Goal: Information Seeking & Learning: Learn about a topic

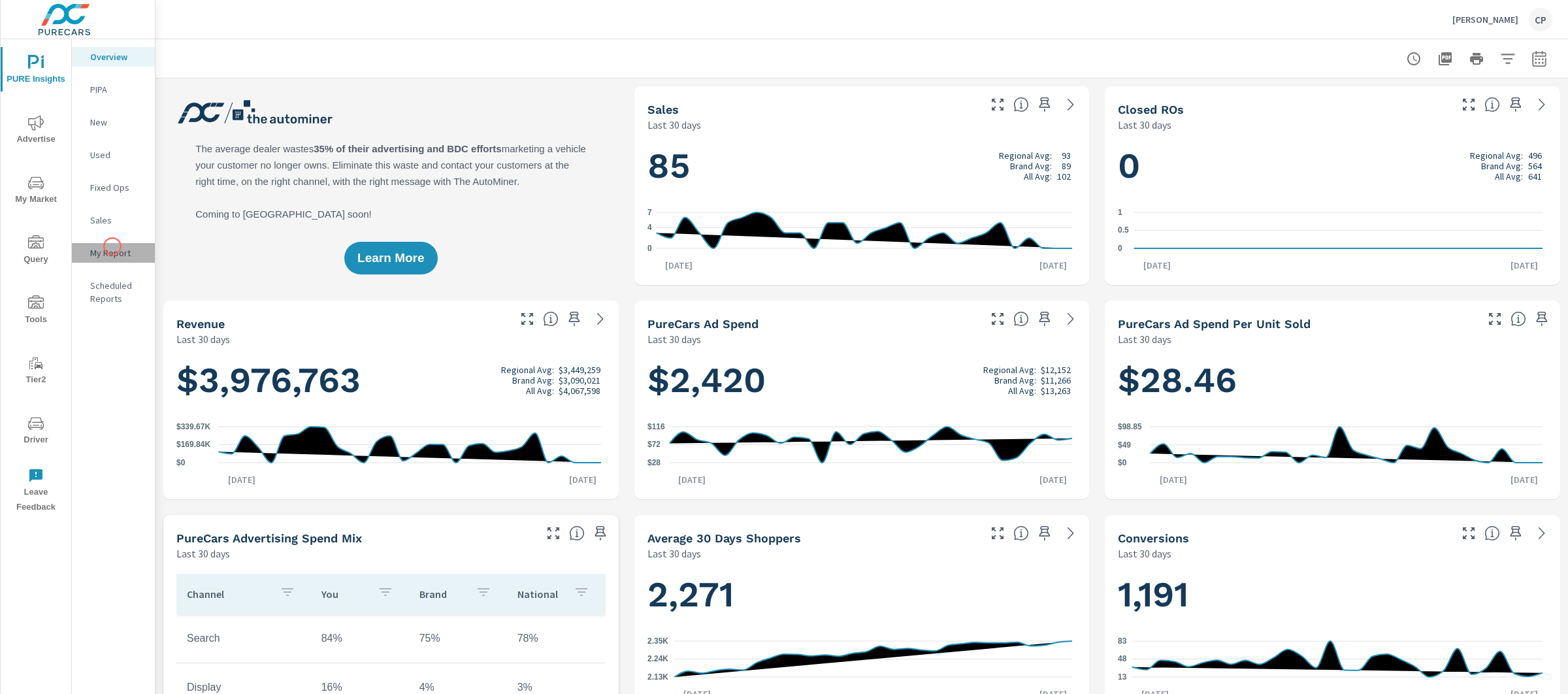
click at [112, 246] on p "My Report" at bounding box center [117, 252] width 54 height 13
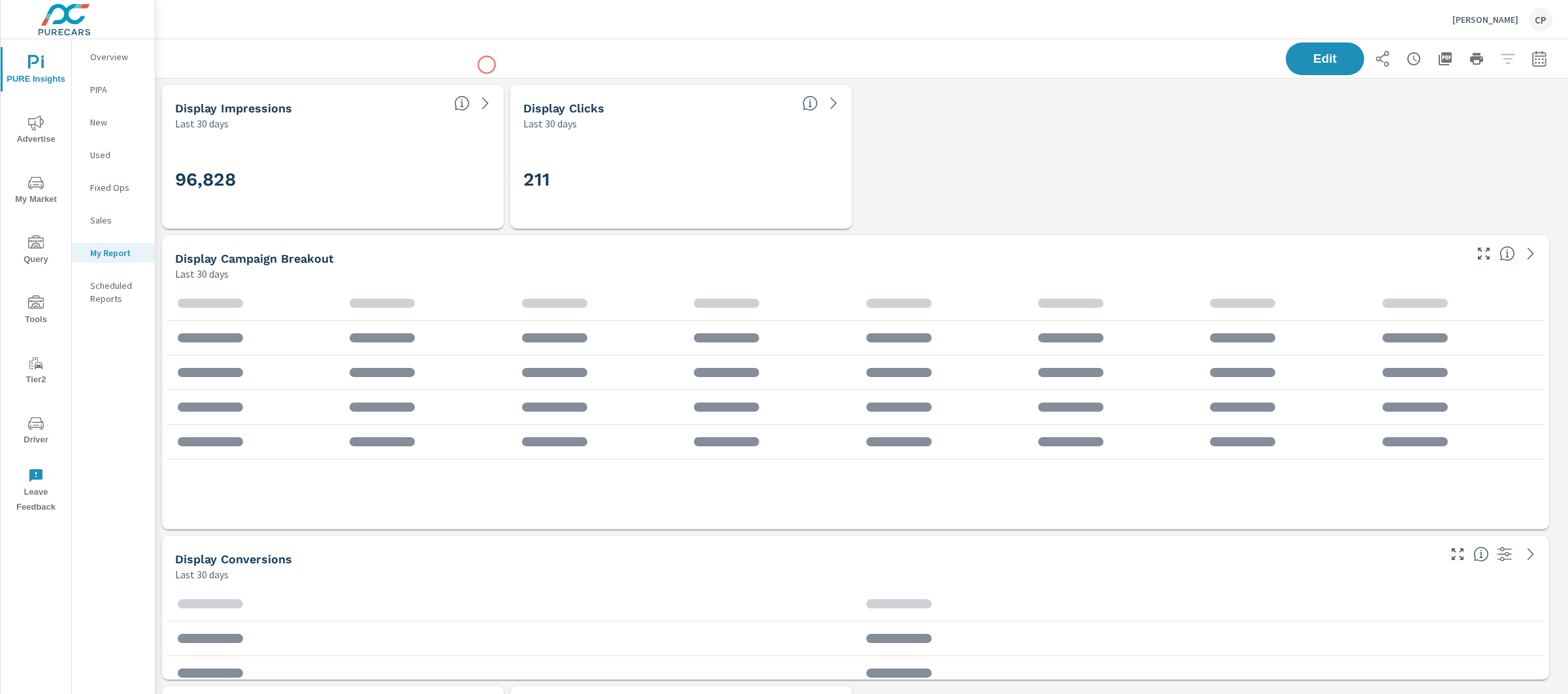
scroll to position [3487, 1425]
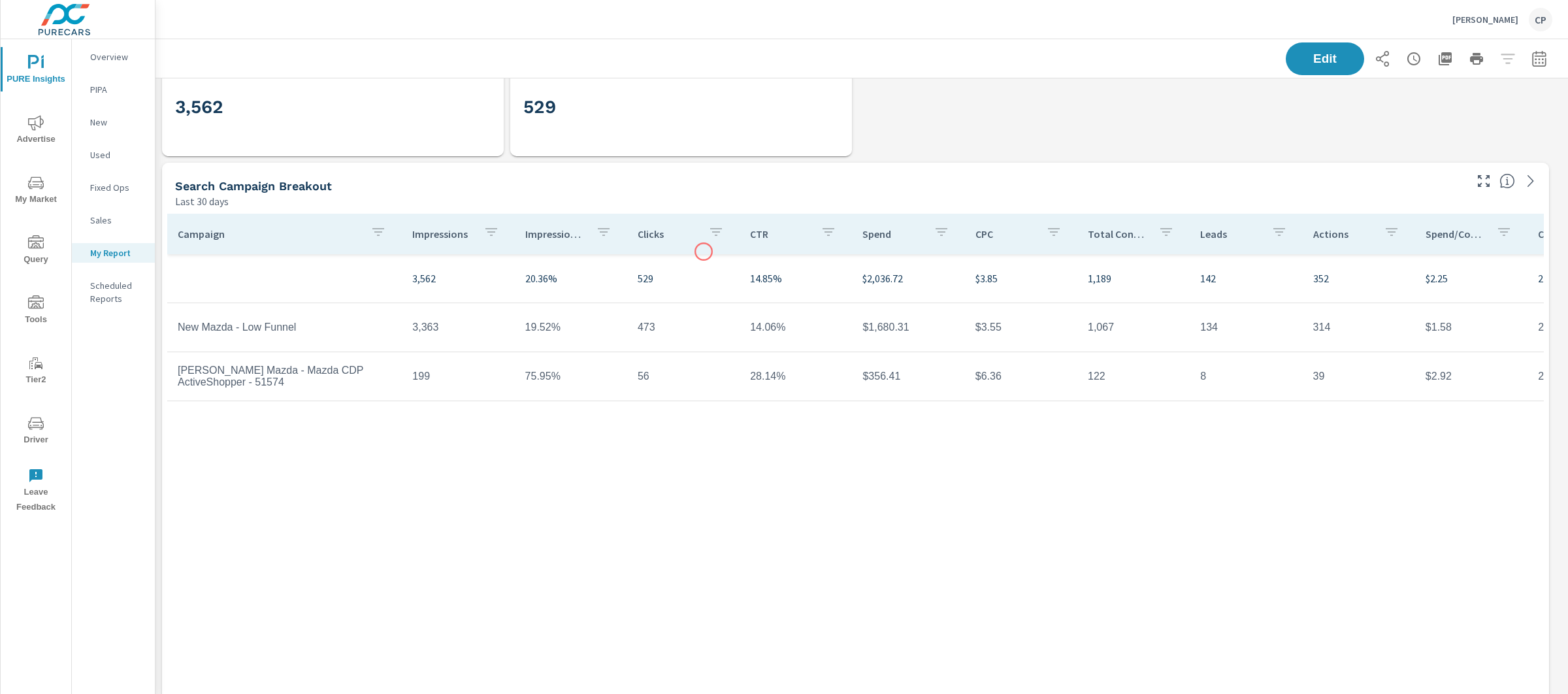
scroll to position [996, 0]
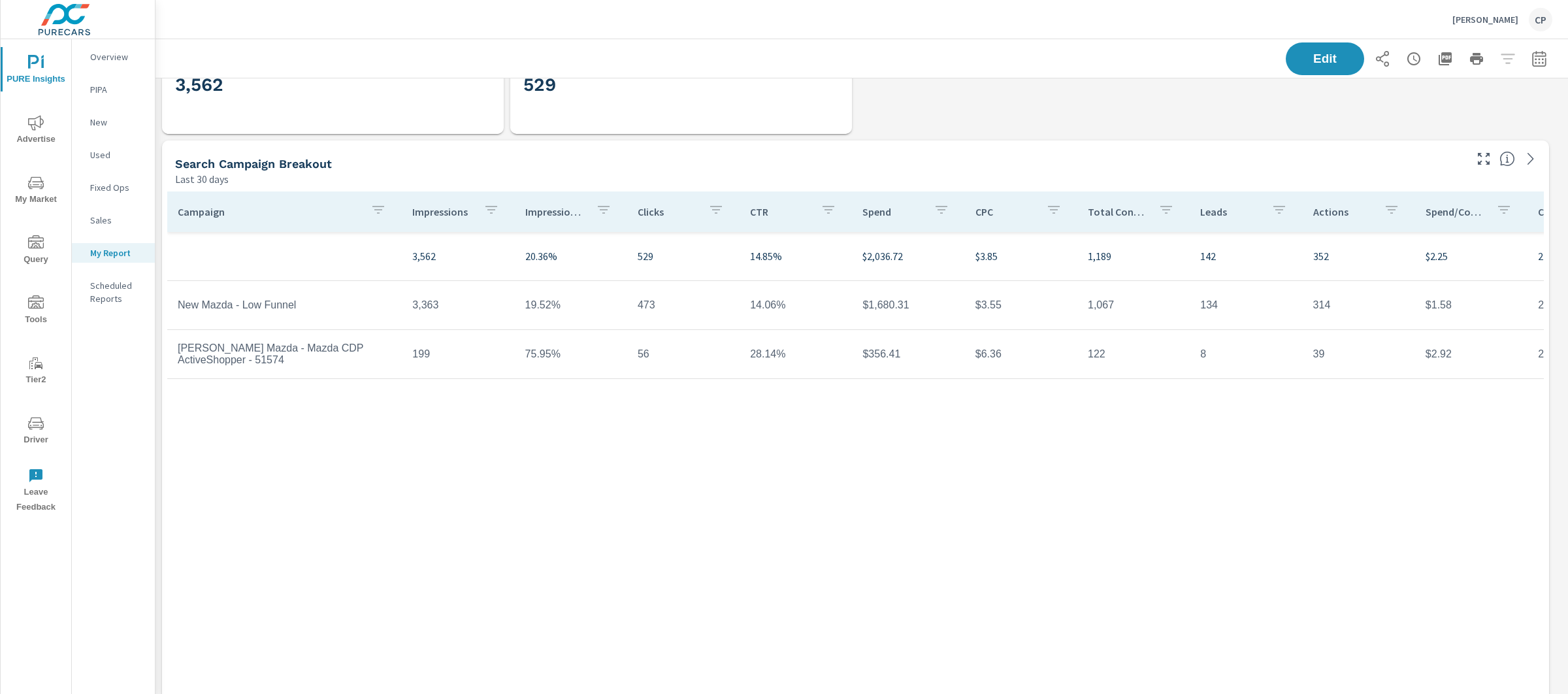
scroll to position [3487, 1425]
click at [1532, 61] on icon "button" at bounding box center [1539, 58] width 14 height 16
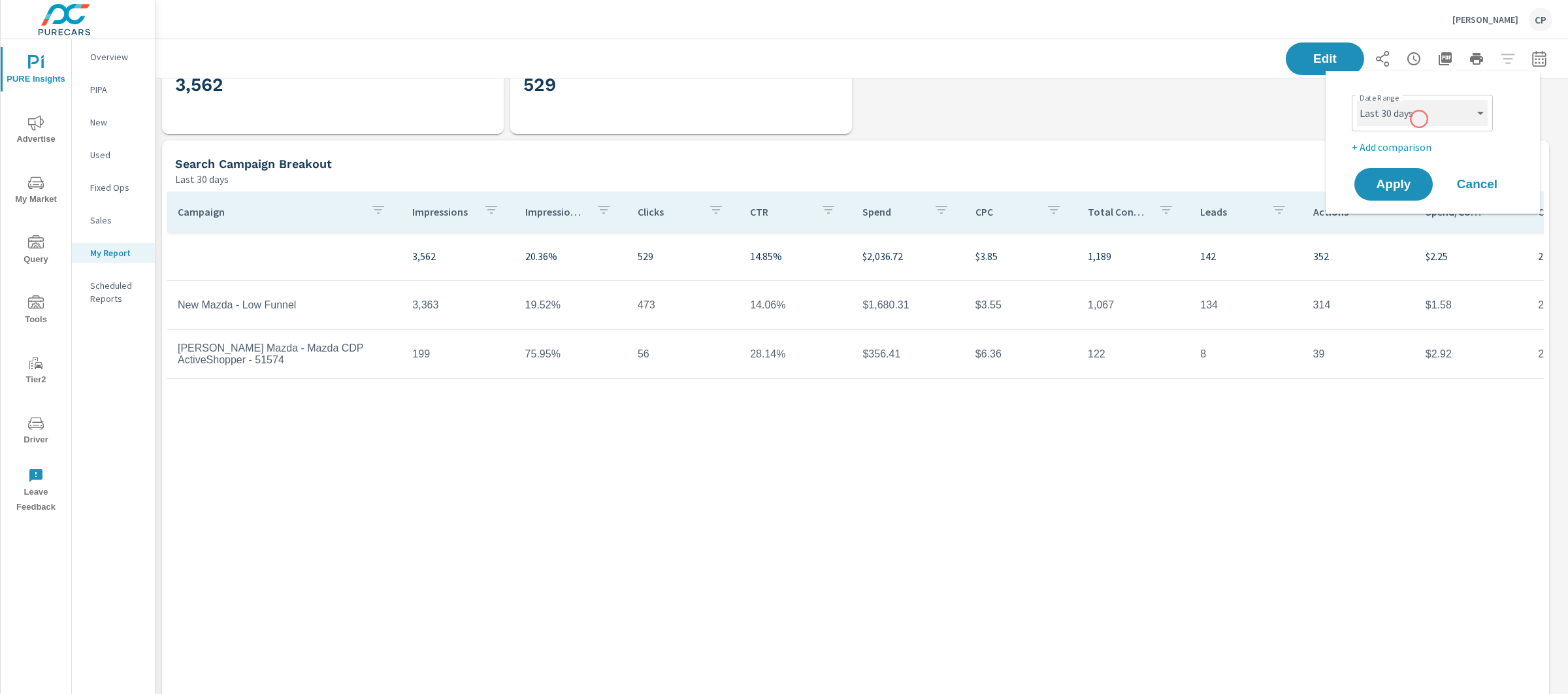
click at [1395, 123] on select "Custom [DATE] Last week Last 7 days Last 14 days Last 30 days Last 45 days Last…" at bounding box center [1422, 113] width 131 height 26
select select "Last month"
click at [1402, 179] on span "Apply" at bounding box center [1393, 184] width 53 height 12
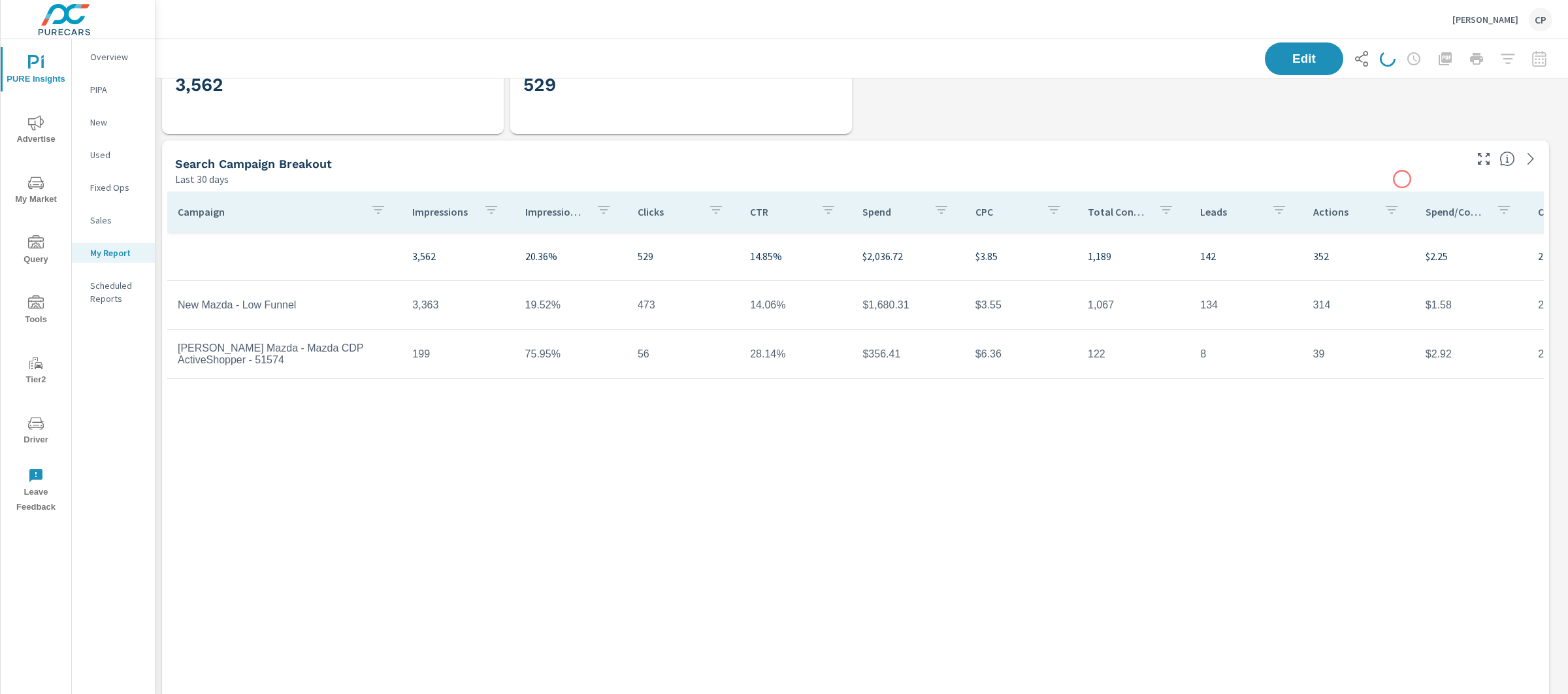
scroll to position [3487, 1425]
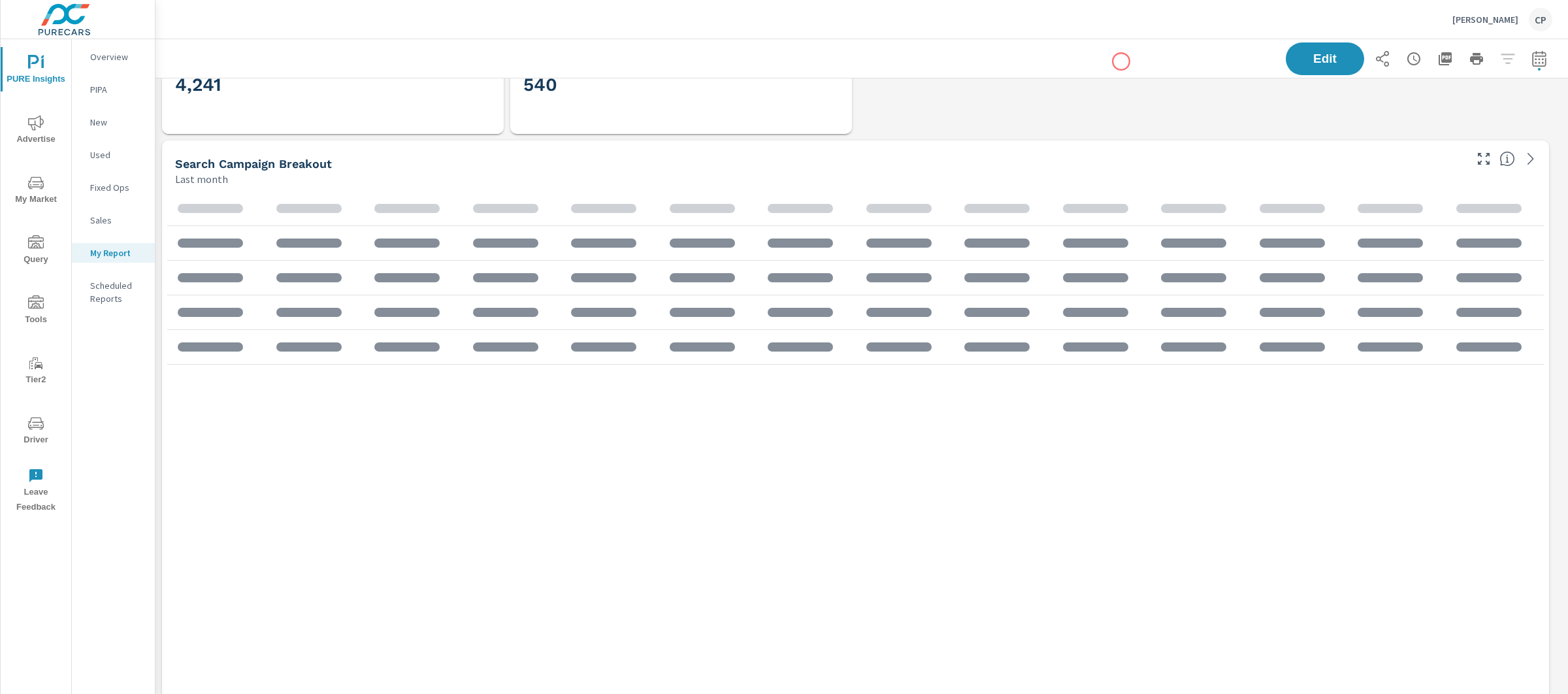
scroll to position [22, 0]
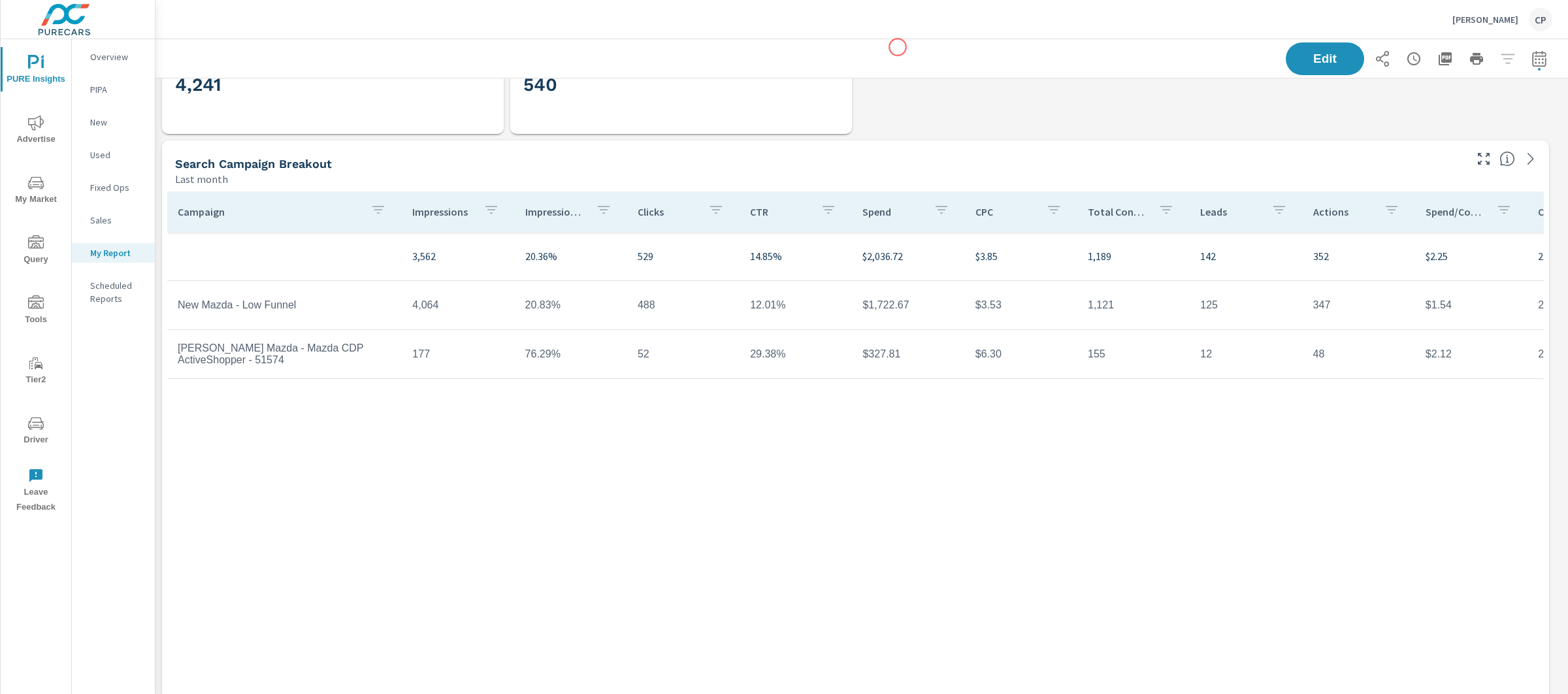
scroll to position [3487, 1425]
click at [1489, 34] on button "[PERSON_NAME] Mazda CP" at bounding box center [1502, 19] width 111 height 38
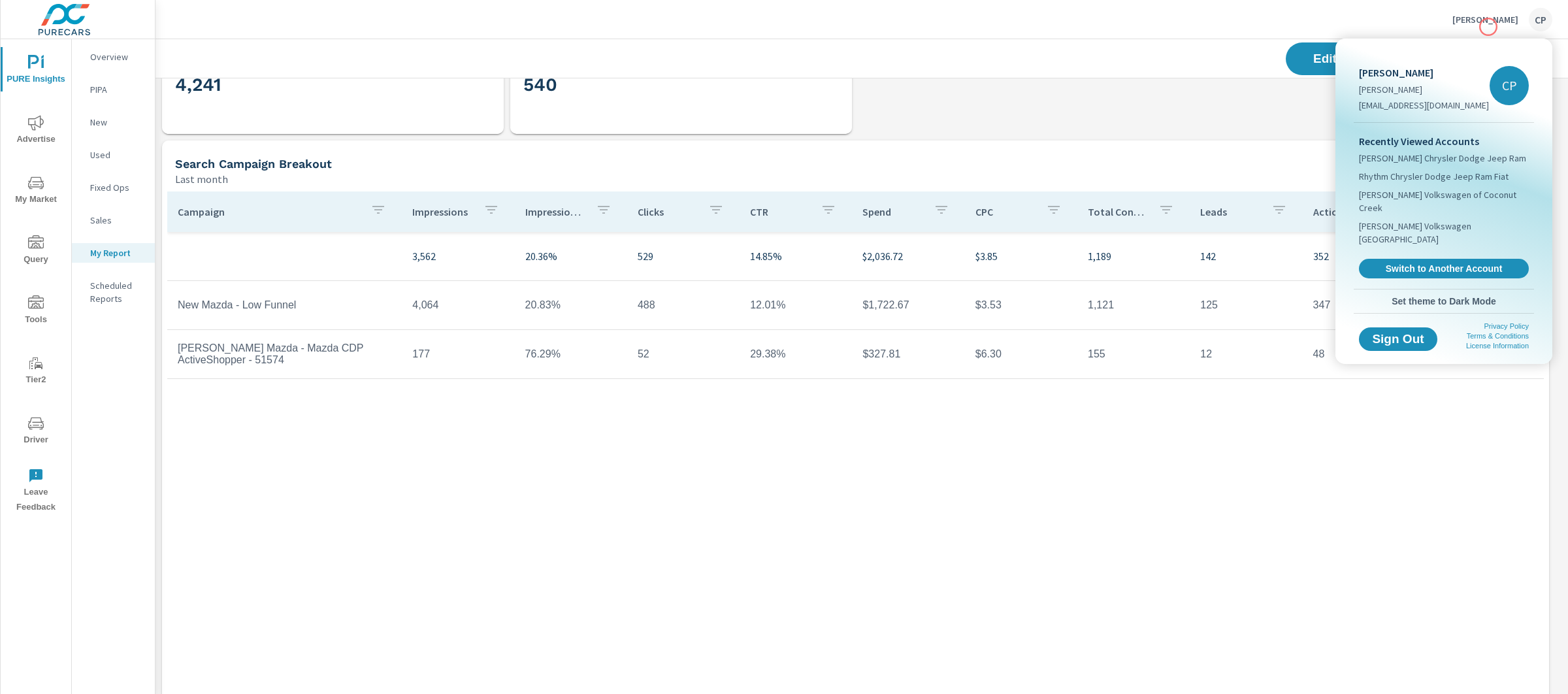
click at [1488, 27] on div at bounding box center [784, 347] width 1568 height 694
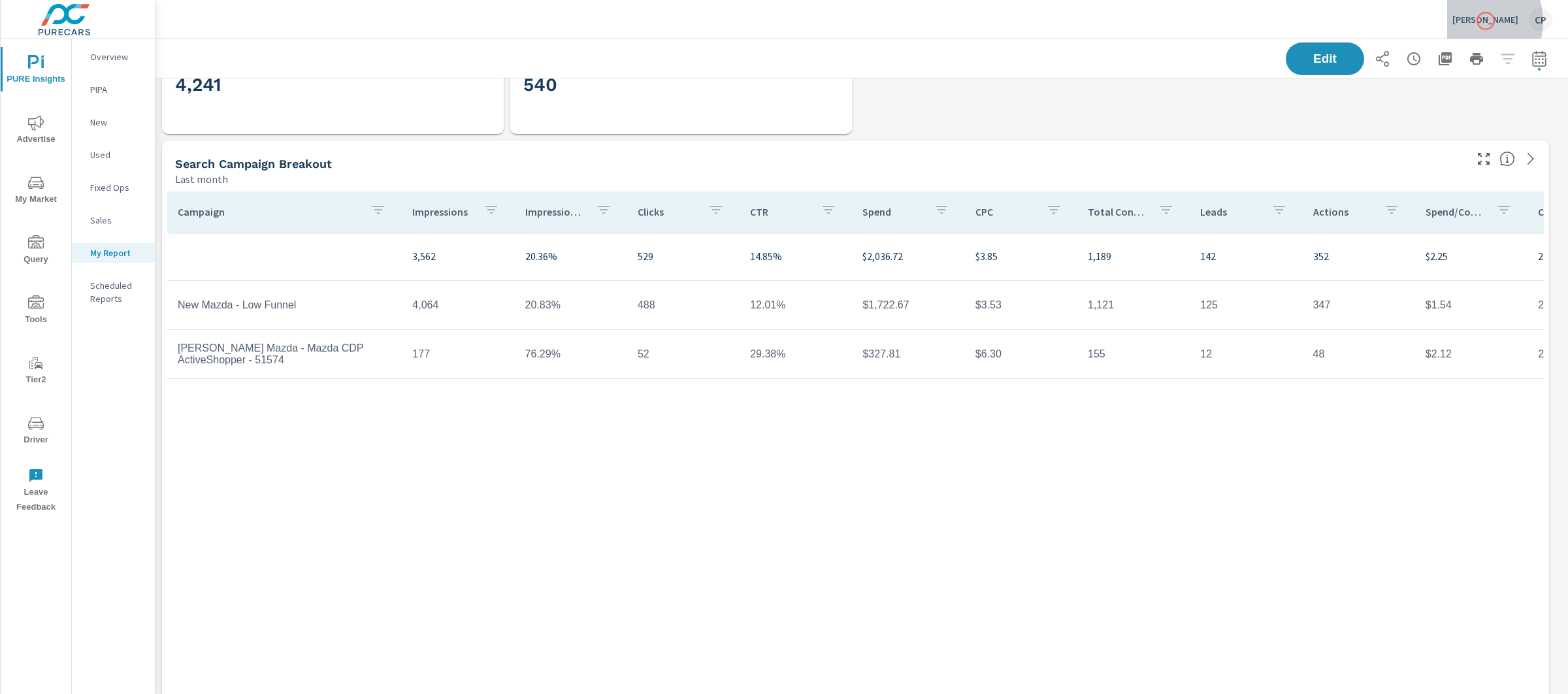
click at [1485, 21] on p "[PERSON_NAME]" at bounding box center [1485, 20] width 66 height 12
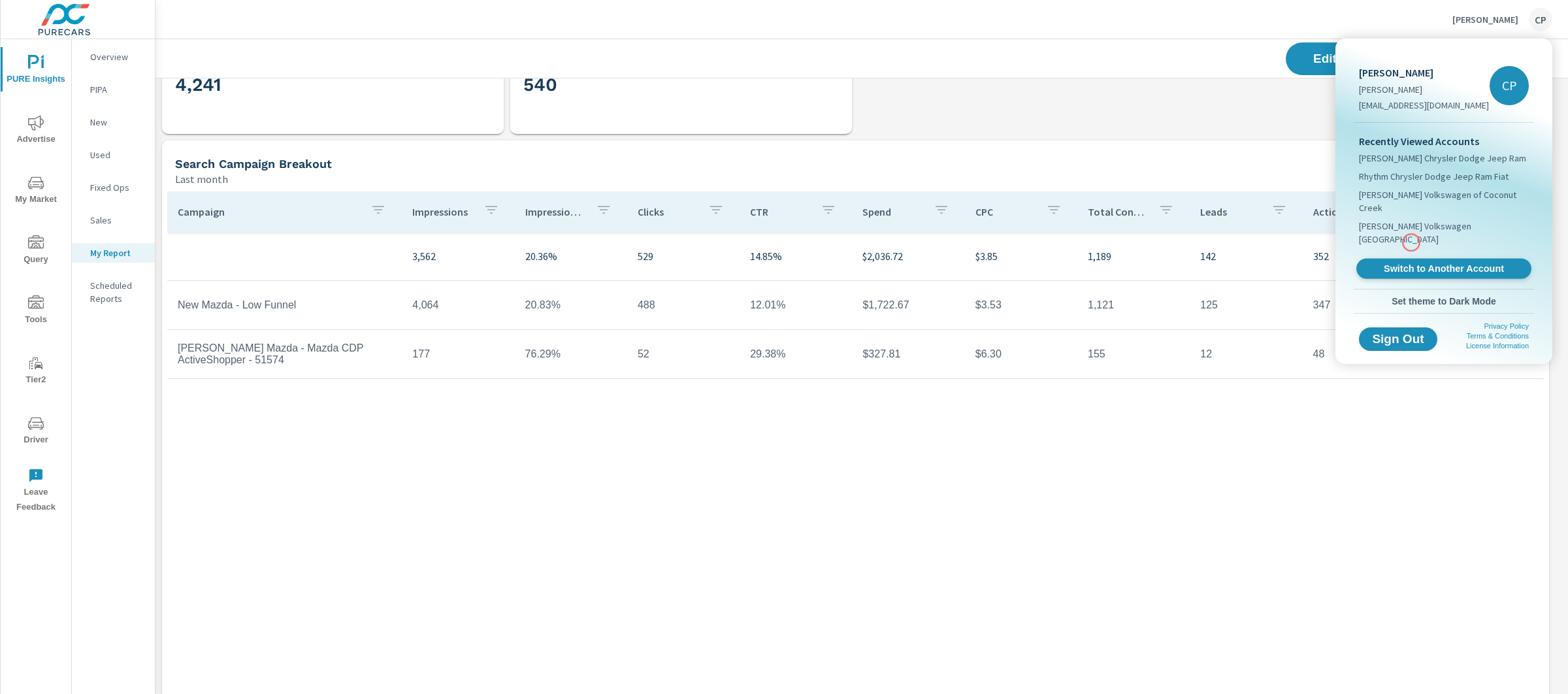
click at [1411, 263] on span "Switch to Another Account" at bounding box center [1443, 269] width 160 height 12
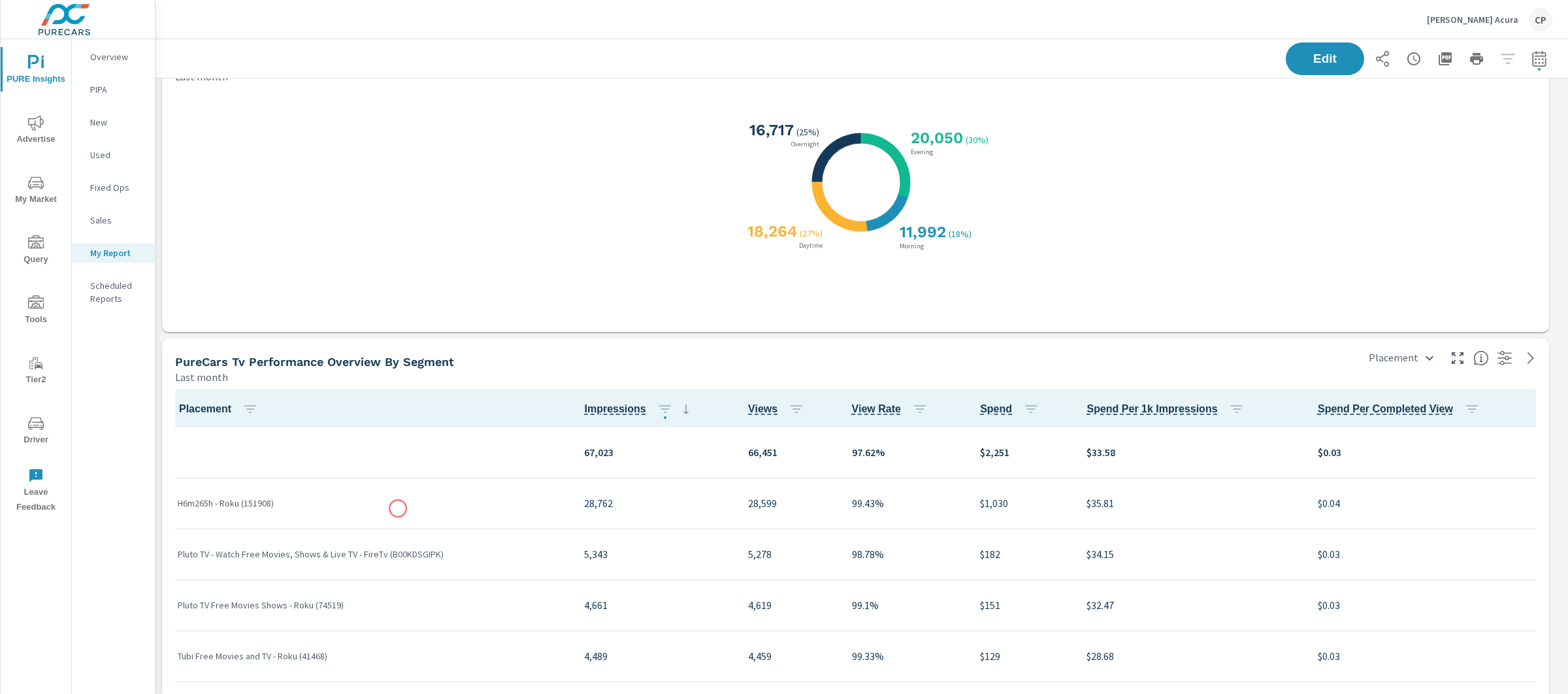
scroll to position [299, 0]
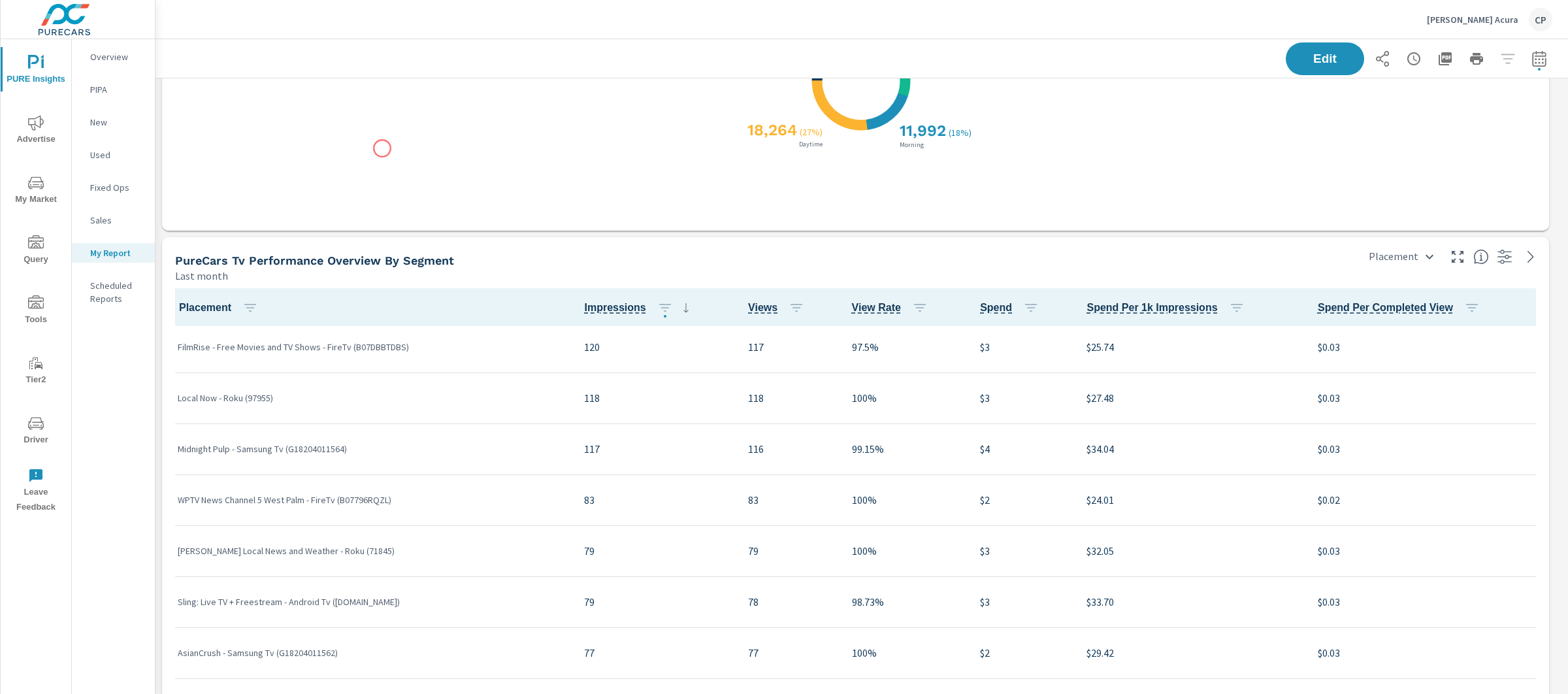
scroll to position [2447, 0]
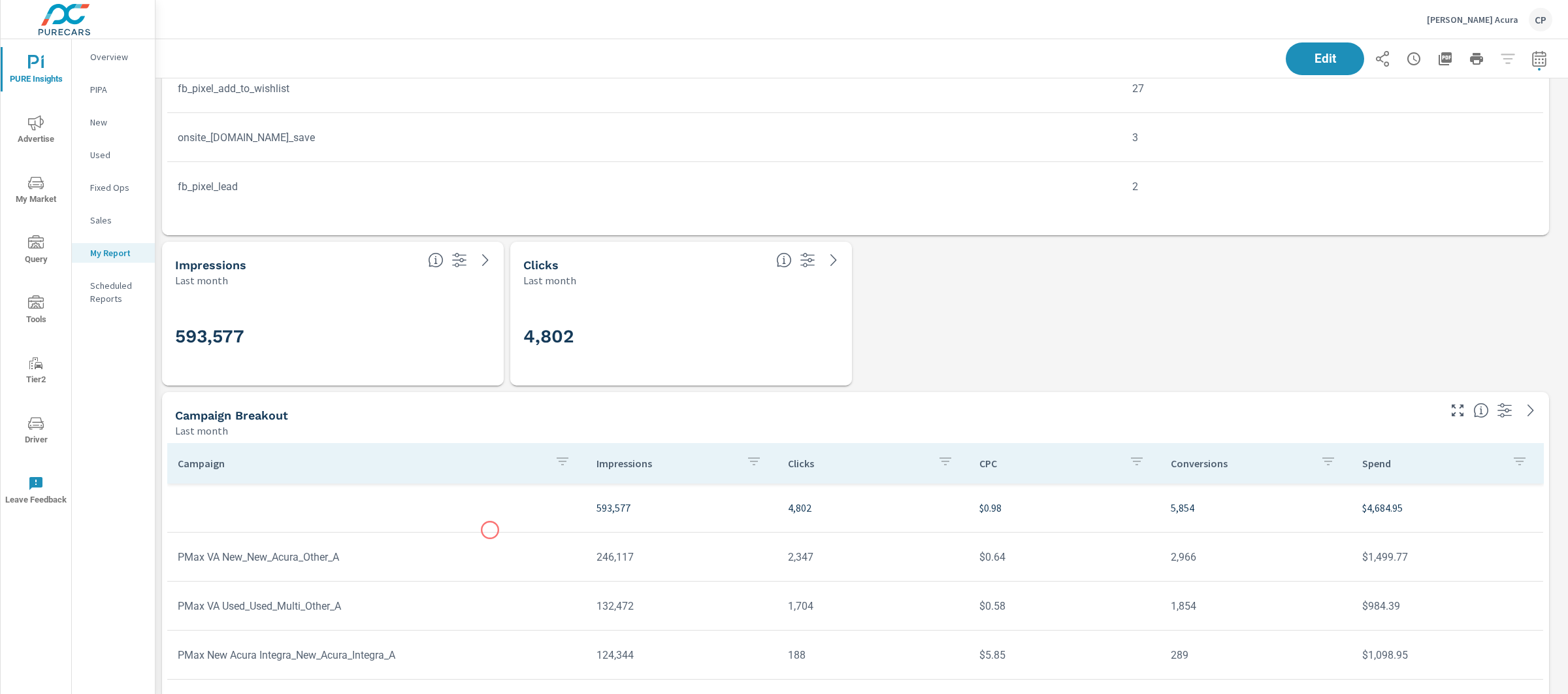
scroll to position [2676, 0]
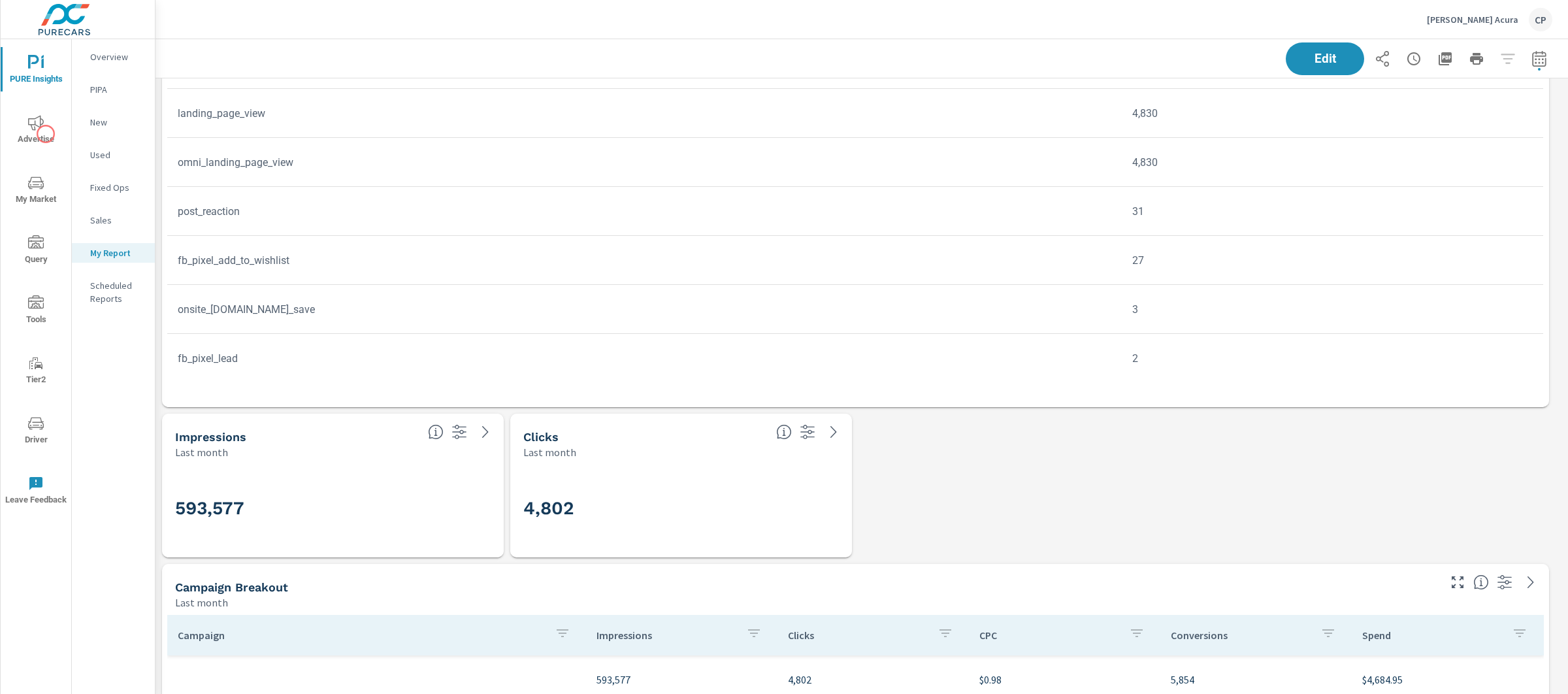
click at [44, 131] on span "Advertise" at bounding box center [35, 131] width 62 height 32
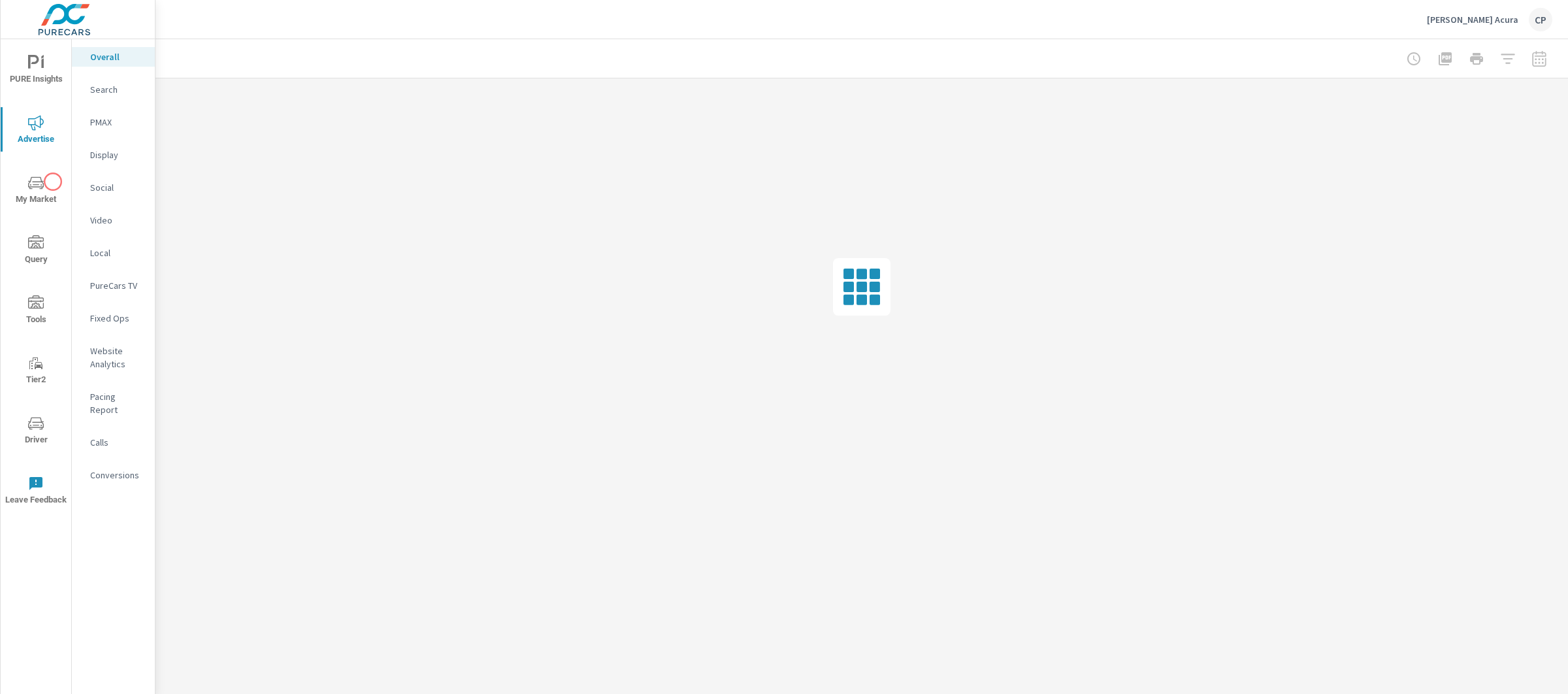
click at [45, 199] on span "My Market" at bounding box center [35, 191] width 62 height 32
click at [125, 103] on p "Market Overview" at bounding box center [117, 109] width 54 height 26
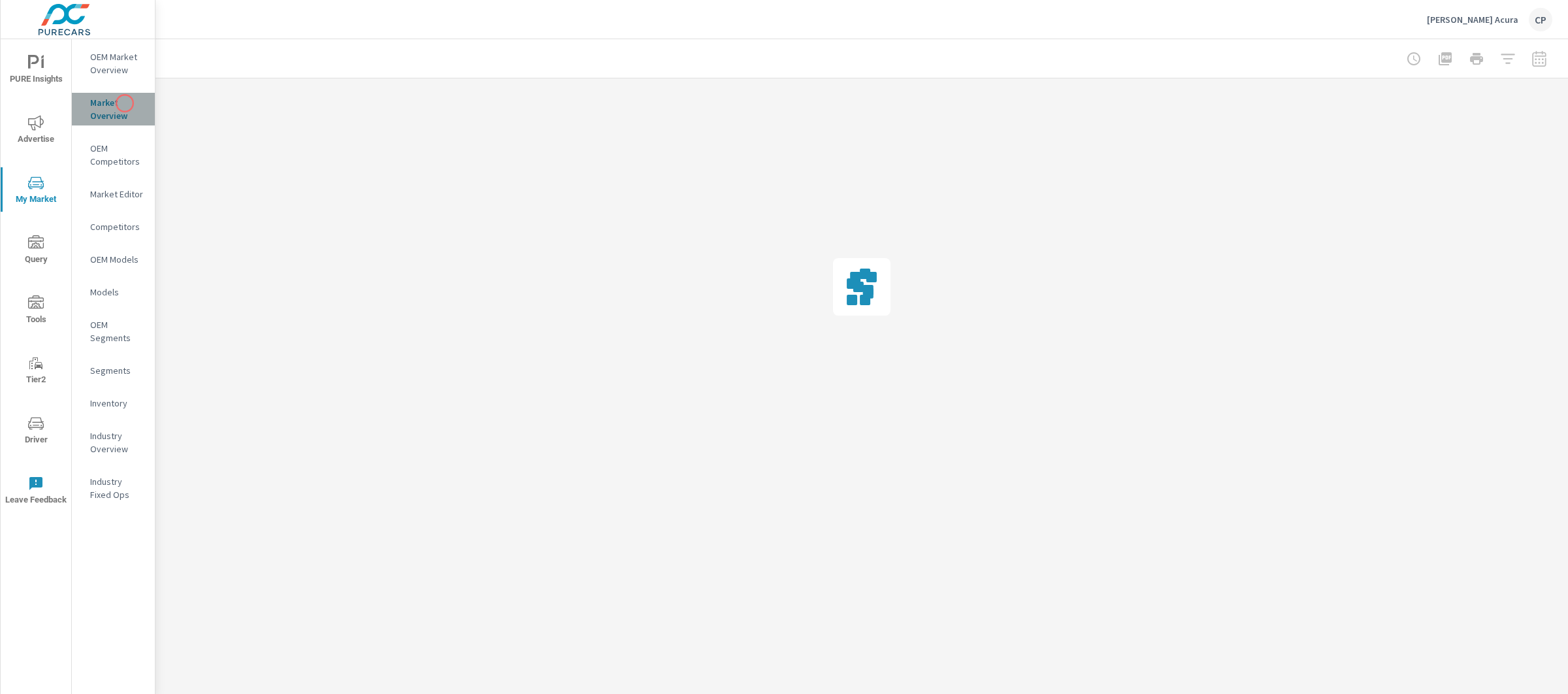
click at [125, 103] on p "Market Overview" at bounding box center [117, 109] width 54 height 26
click at [125, 72] on p "OEM Market Overview" at bounding box center [117, 63] width 54 height 26
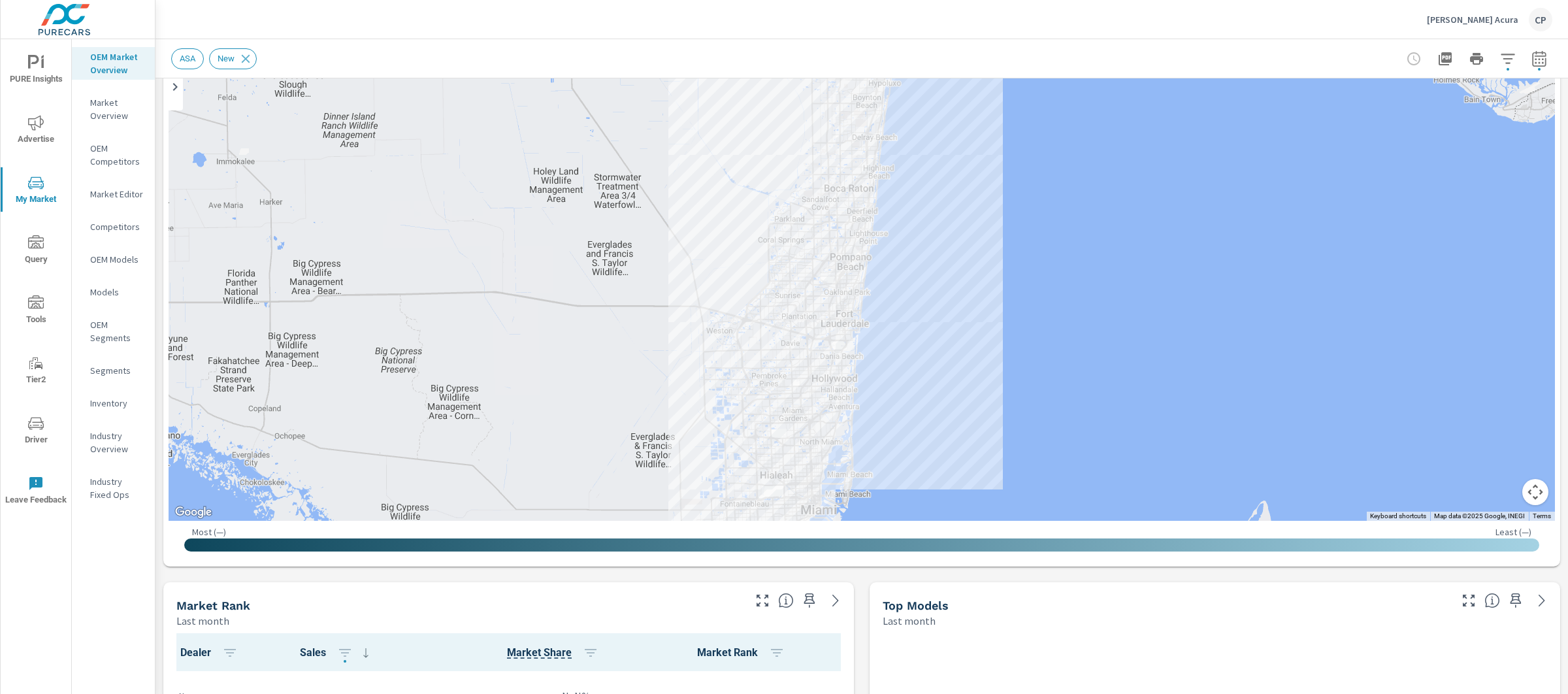
scroll to position [135, 0]
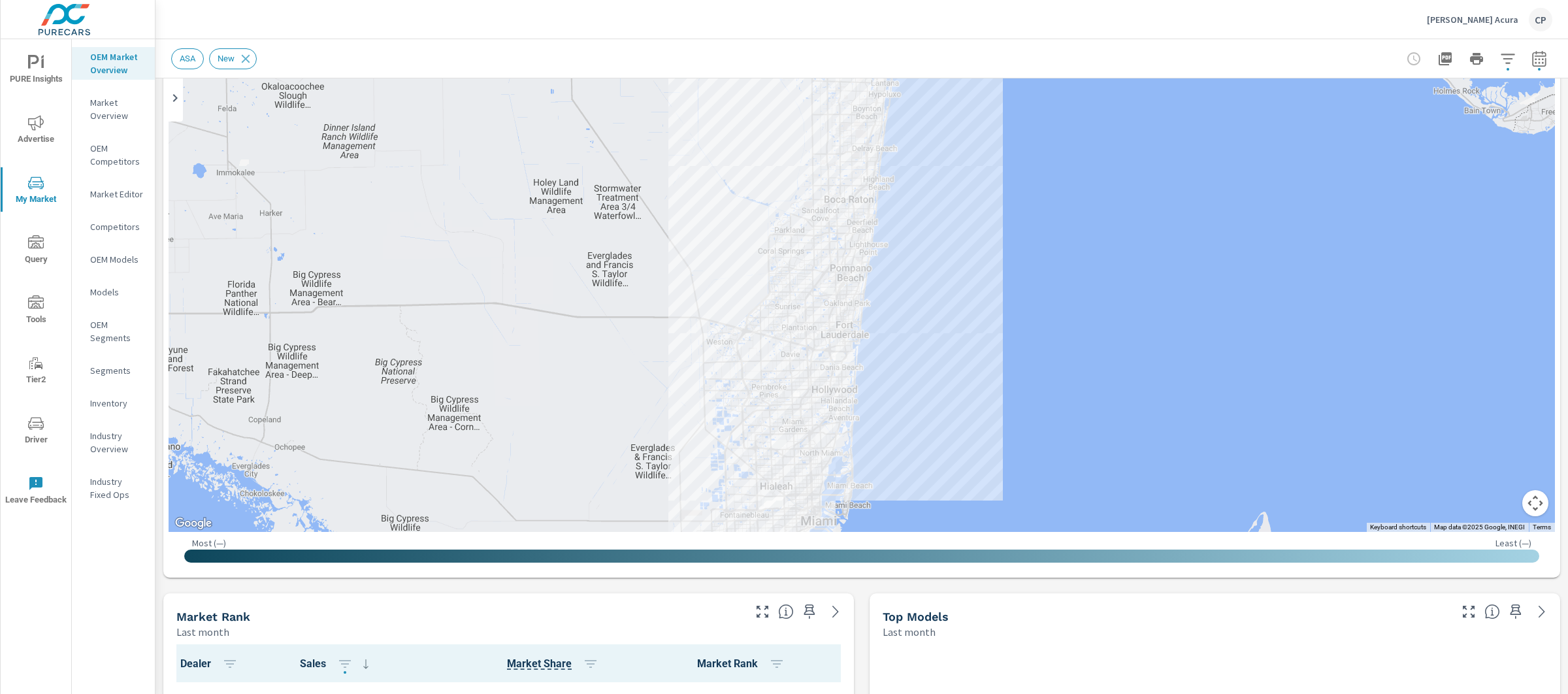
click at [1532, 56] on icon "button" at bounding box center [1539, 58] width 14 height 16
click at [1531, 59] on icon "button" at bounding box center [1539, 59] width 16 height 16
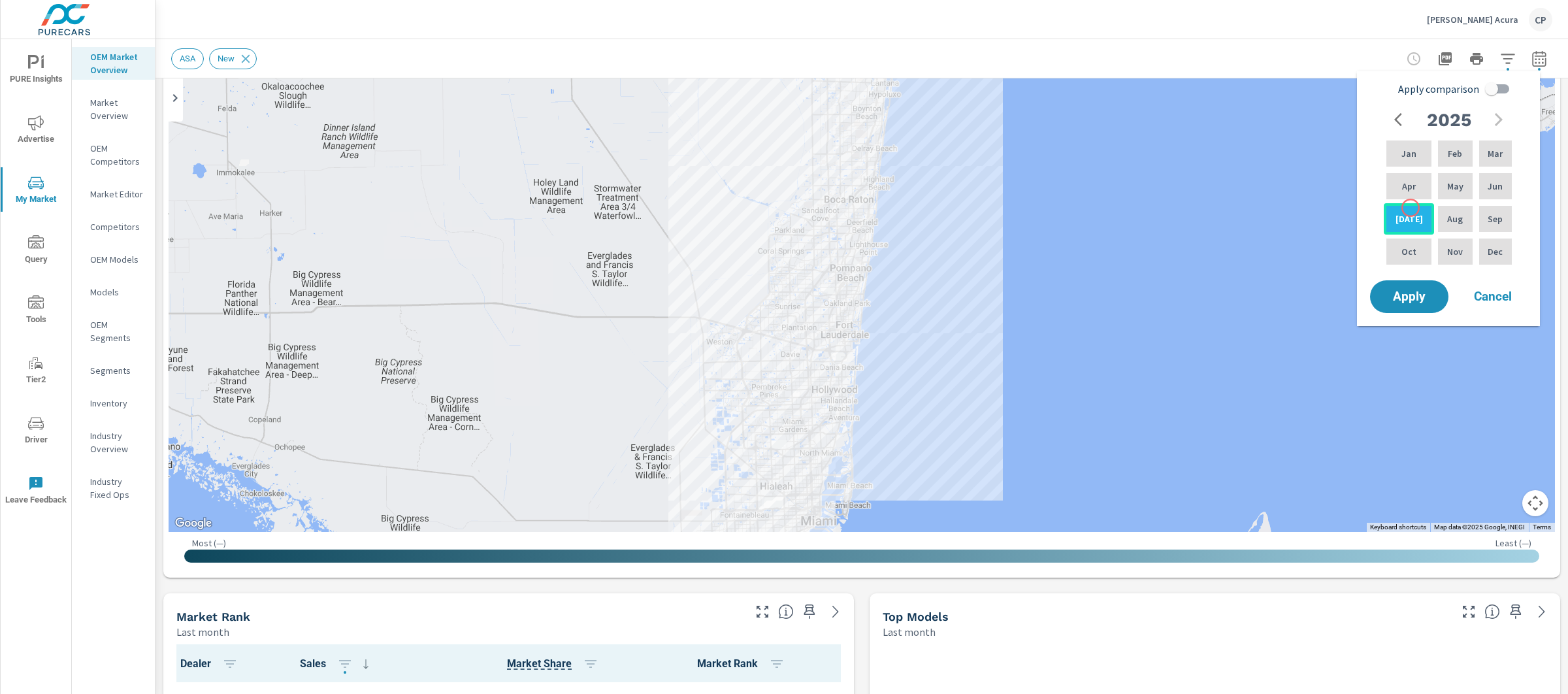
click at [1410, 208] on div "Jul" at bounding box center [1408, 219] width 50 height 32
click at [1453, 147] on p "Feb" at bounding box center [1454, 153] width 14 height 13
click at [1500, 87] on input "Apply comparison" at bounding box center [1491, 89] width 75 height 25
checkbox input "true"
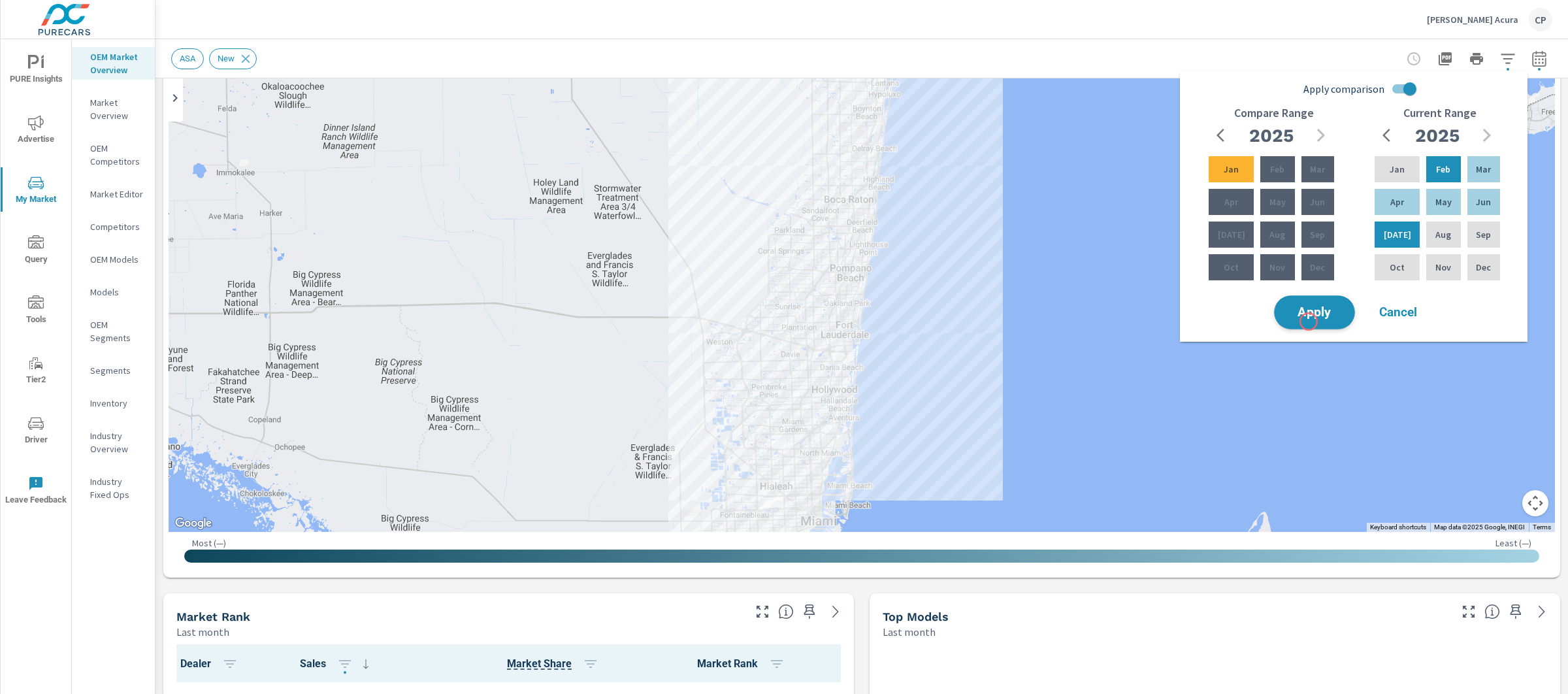
click at [1308, 318] on button "Apply" at bounding box center [1314, 312] width 81 height 34
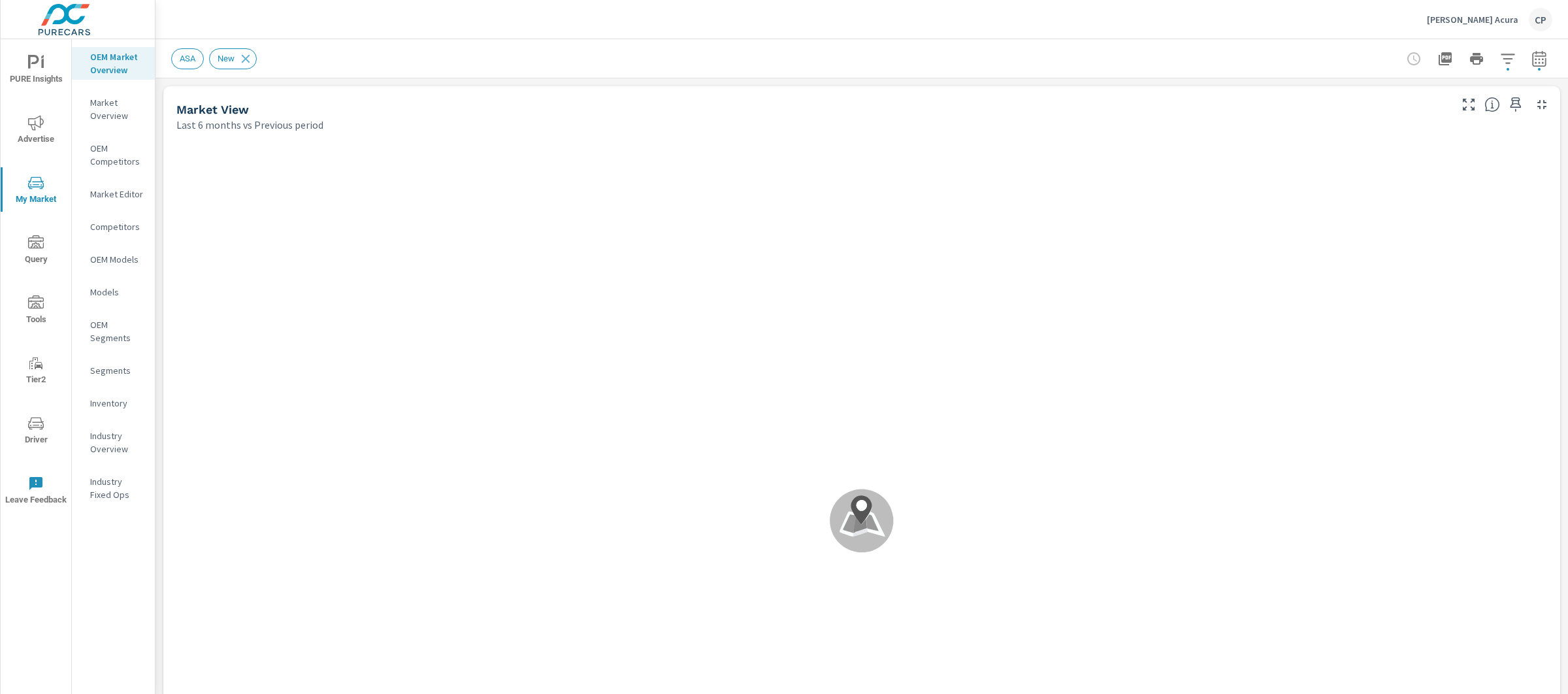
scroll to position [1, 0]
click at [84, 144] on div "OEM Competitors" at bounding box center [113, 154] width 83 height 32
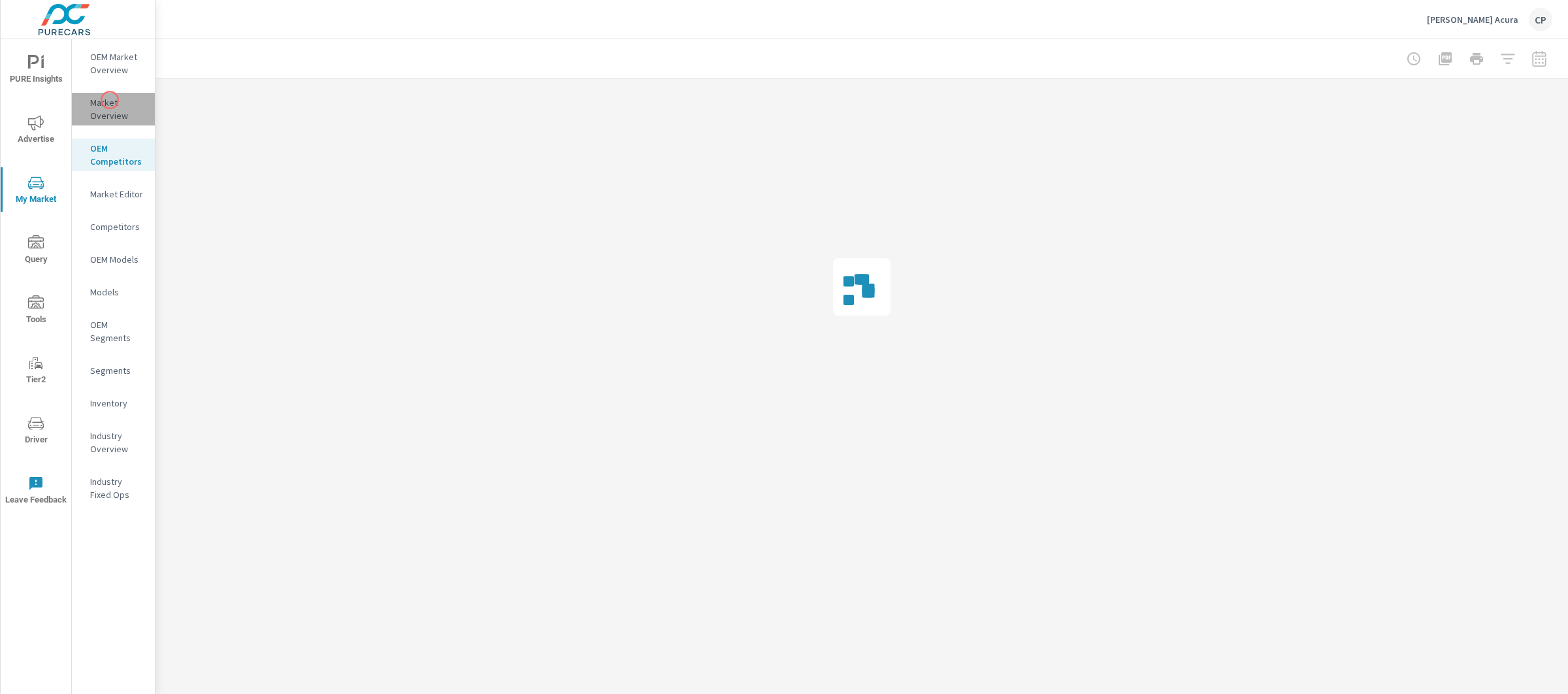
click at [110, 100] on p "Market Overview" at bounding box center [117, 109] width 54 height 26
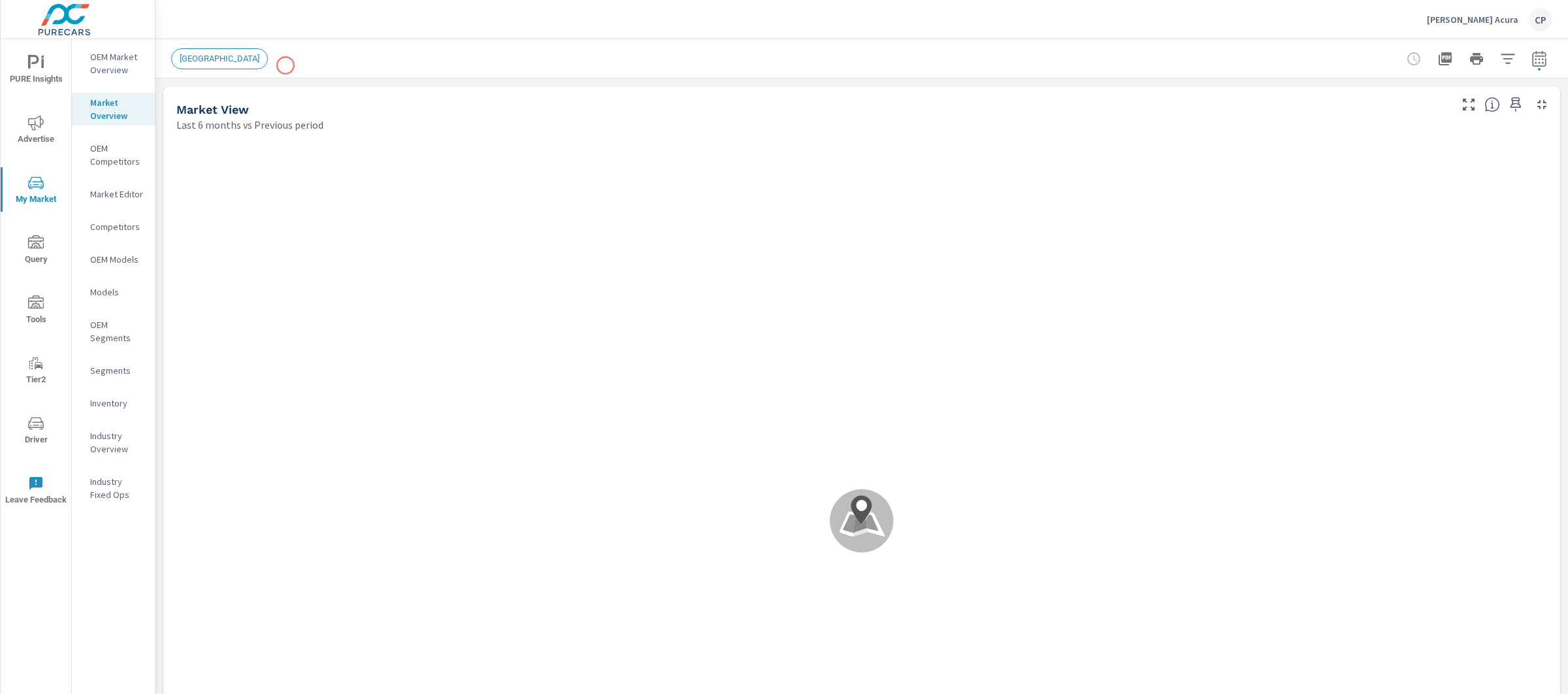
click at [107, 54] on p "OEM Market Overview" at bounding box center [117, 63] width 54 height 26
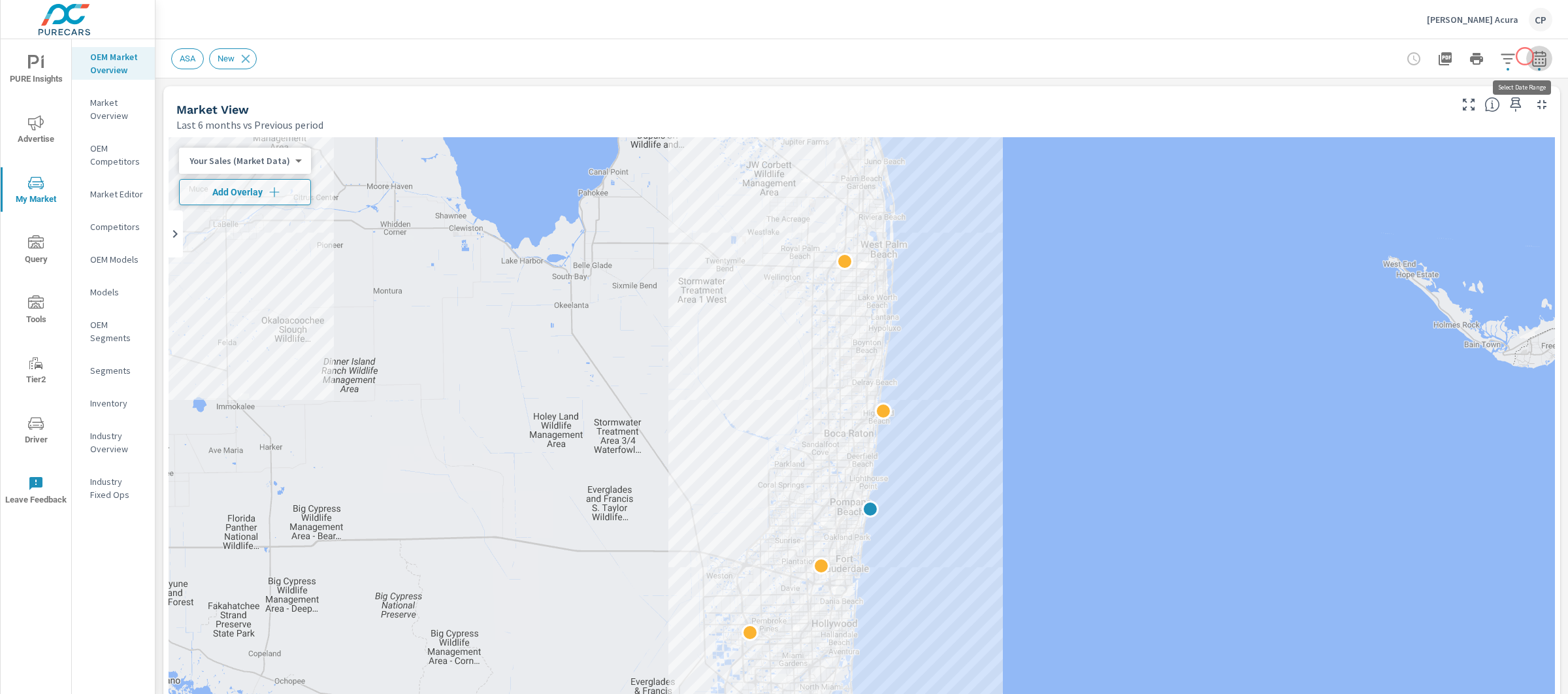
click at [1531, 56] on icon "button" at bounding box center [1539, 59] width 16 height 16
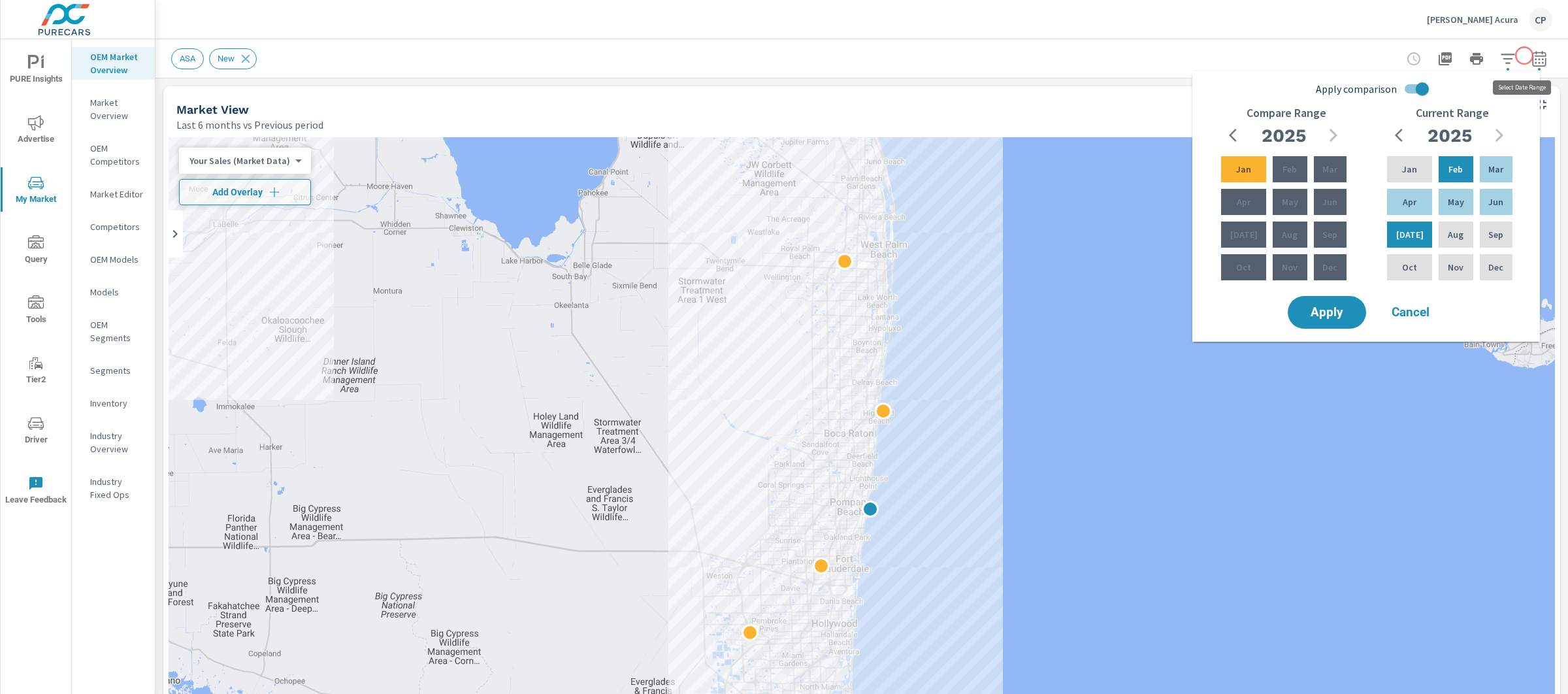
click at [1532, 56] on icon "button" at bounding box center [1539, 58] width 14 height 16
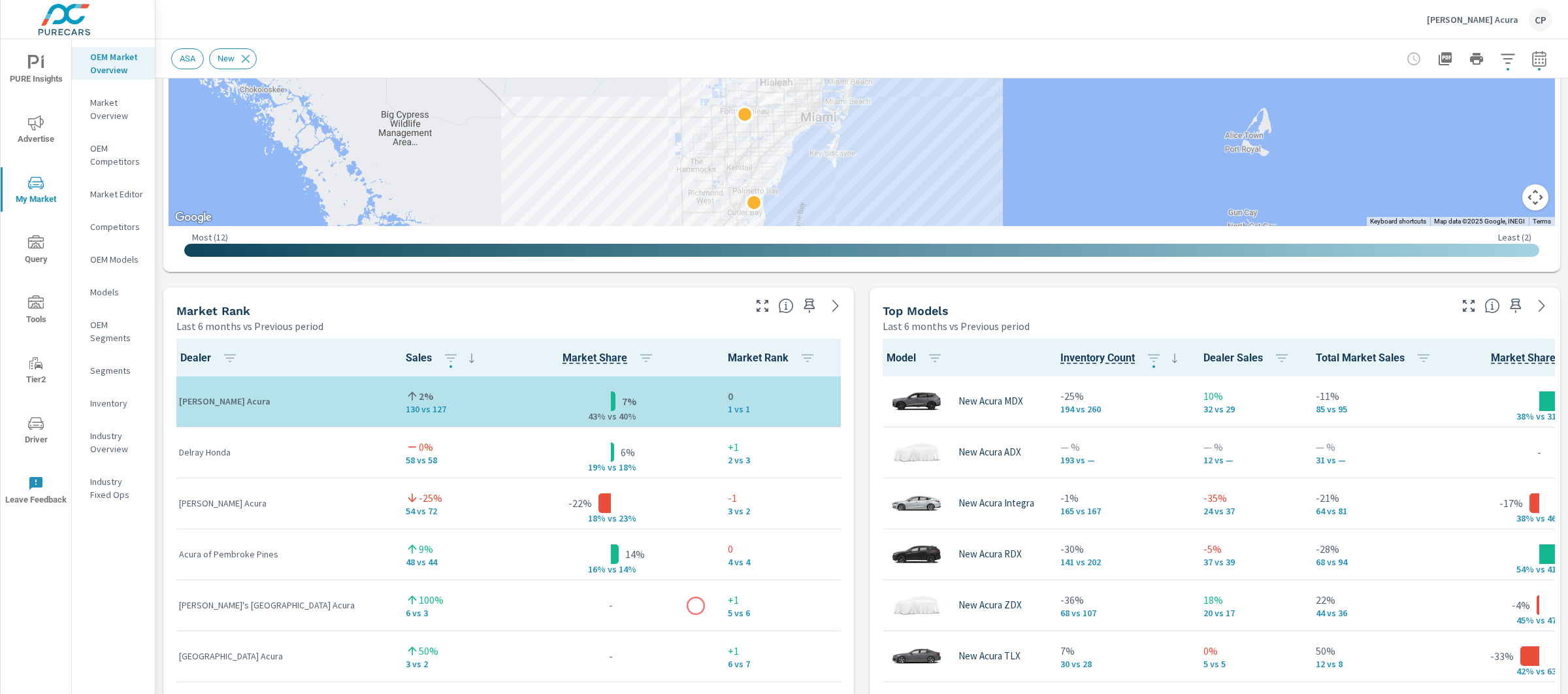
scroll to position [674, 0]
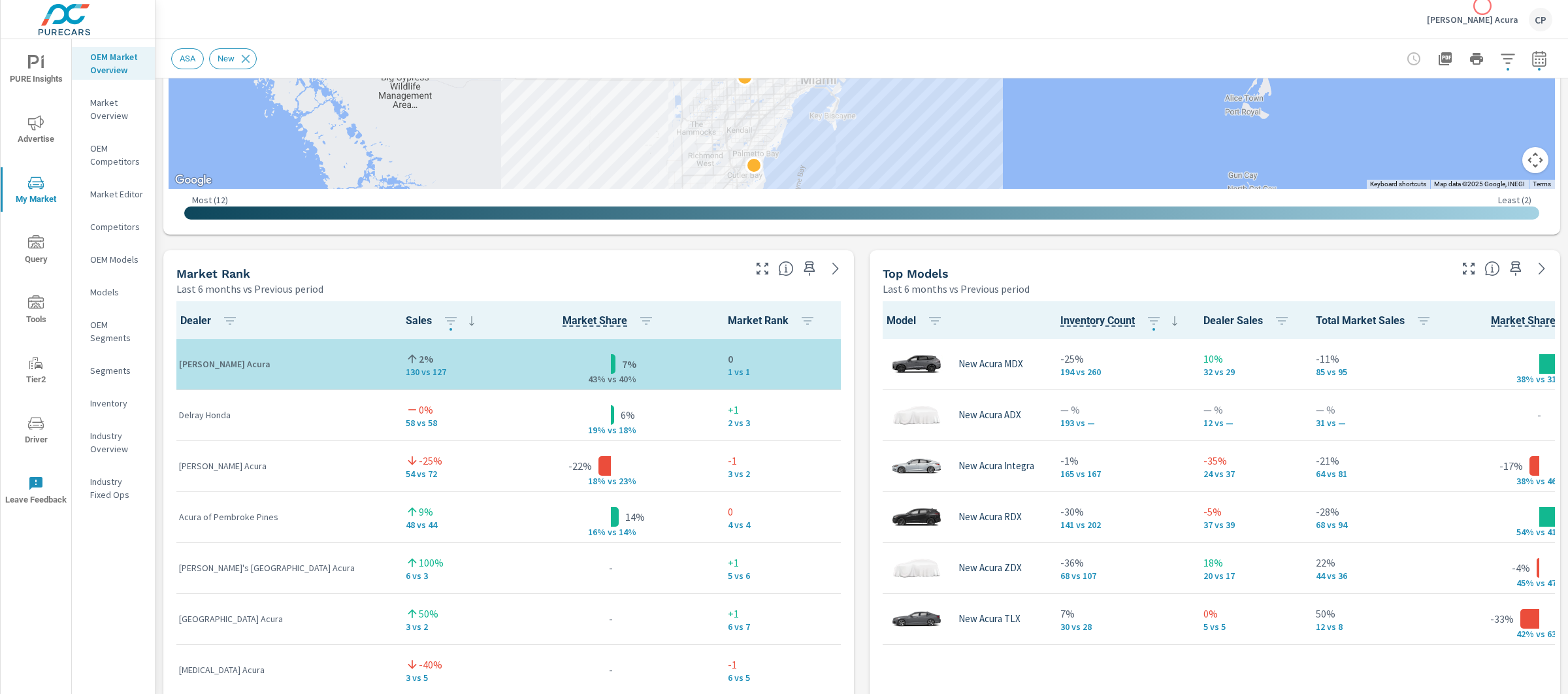
click at [1479, 23] on p "Phil Smith Acura" at bounding box center [1472, 20] width 91 height 12
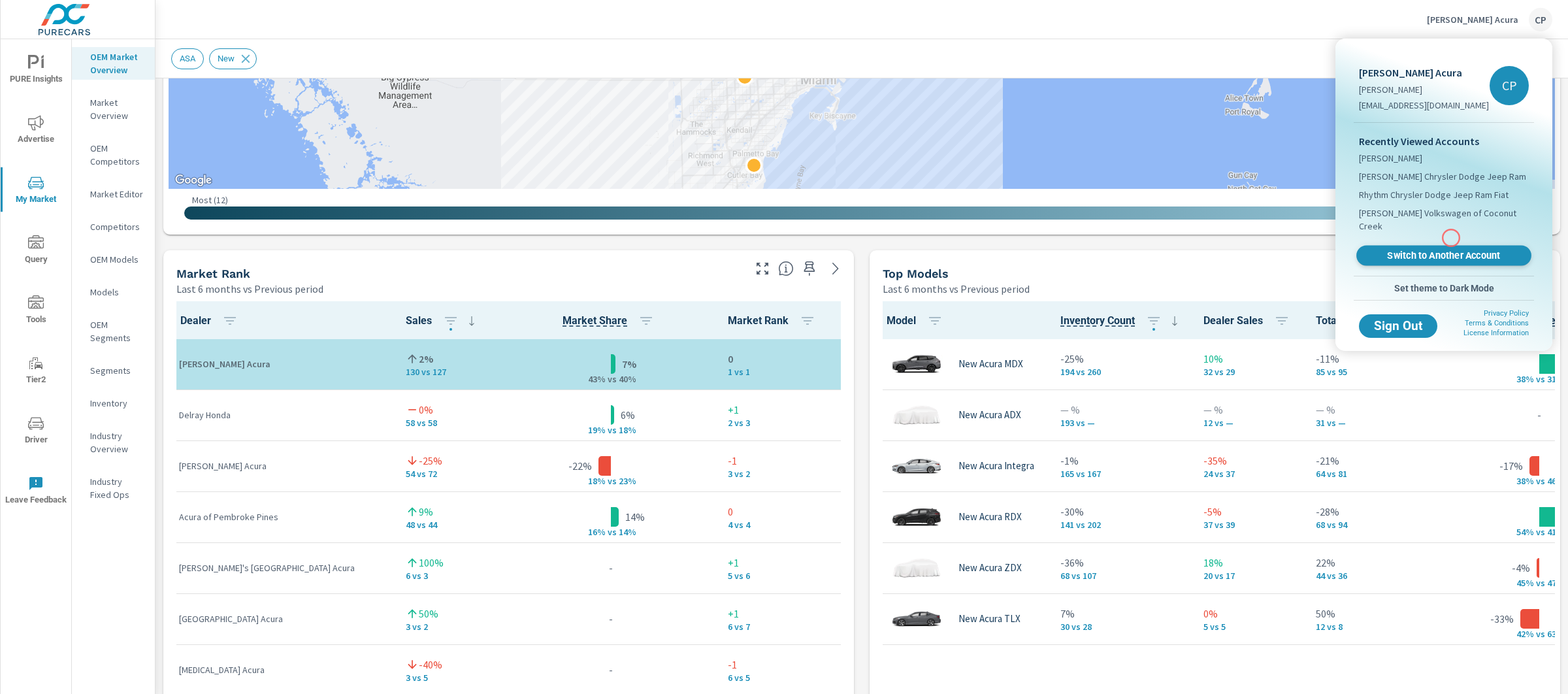
click at [1450, 249] on span "Switch to Another Account" at bounding box center [1443, 255] width 160 height 12
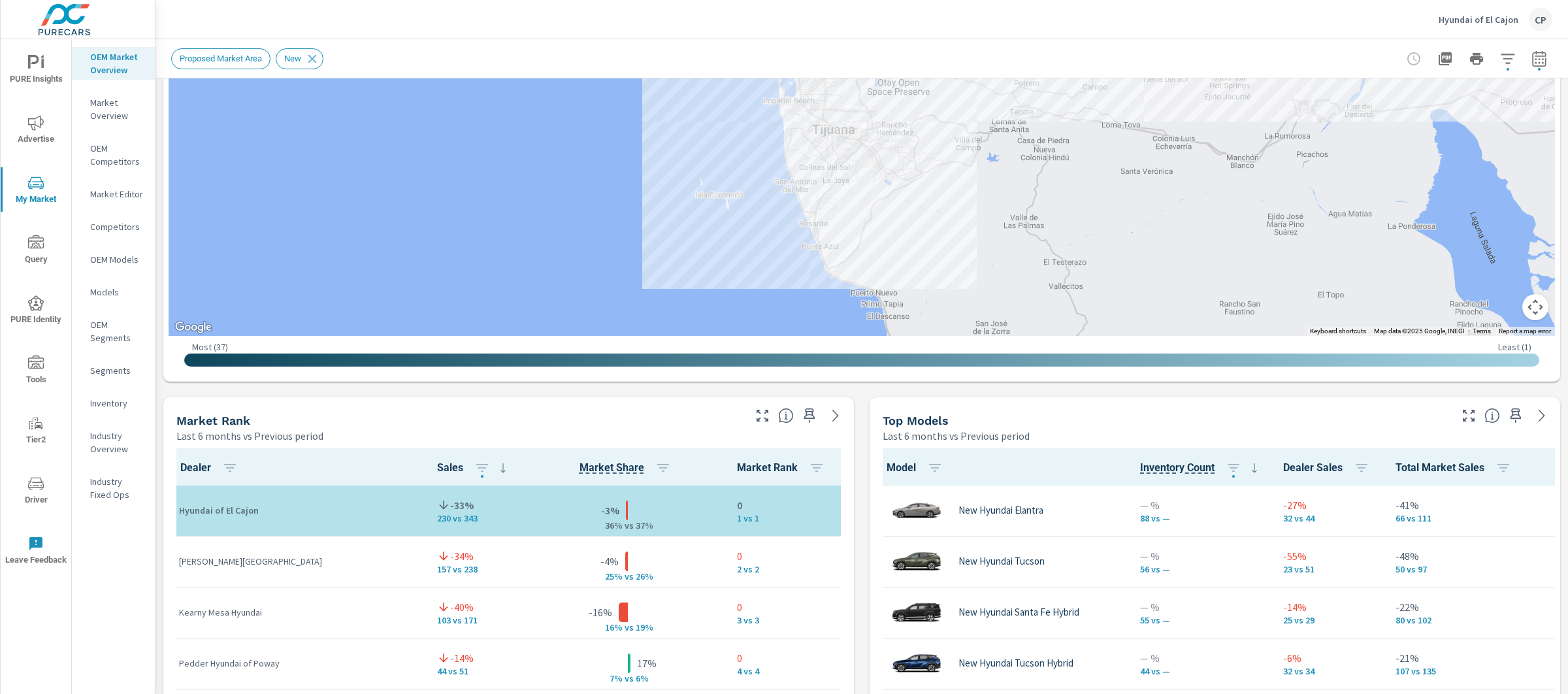
scroll to position [600, 0]
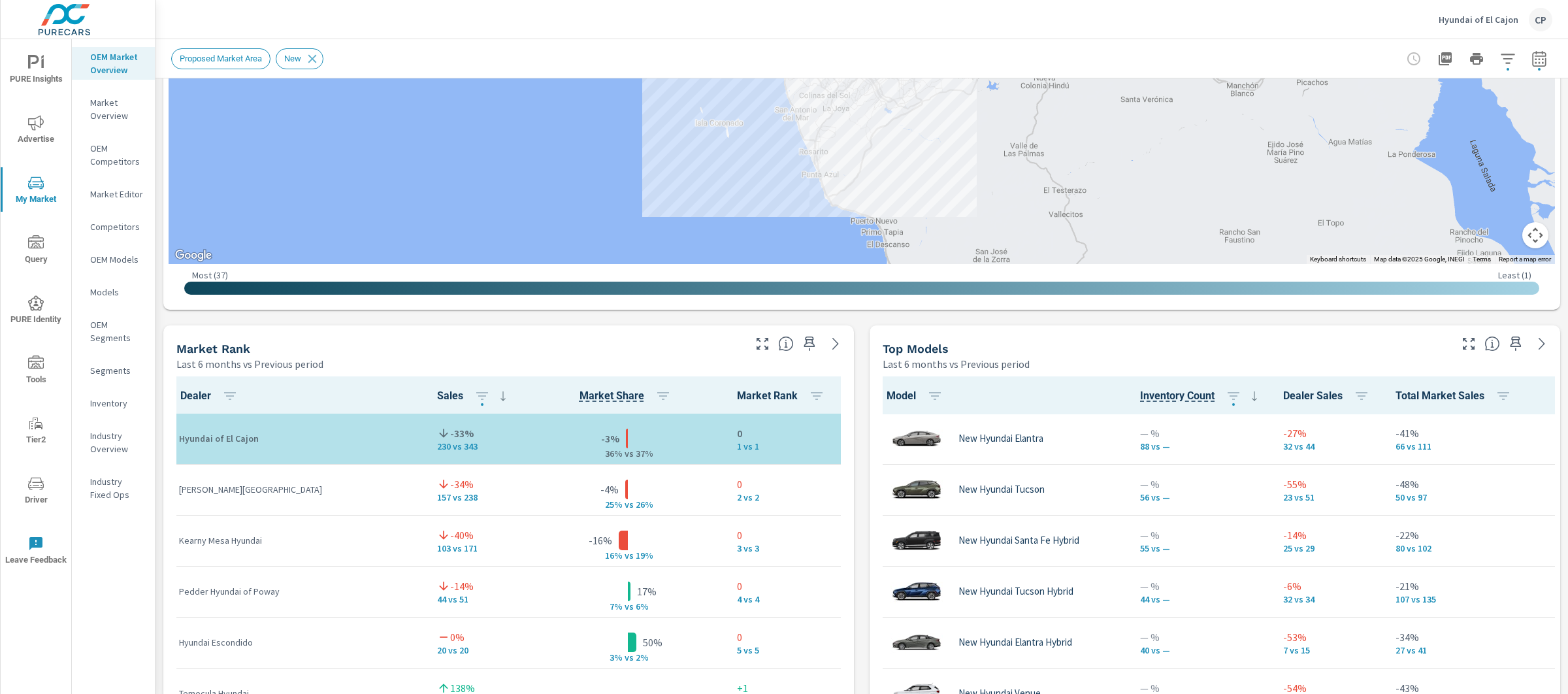
click at [23, 65] on span "PURE Insights" at bounding box center [35, 71] width 62 height 32
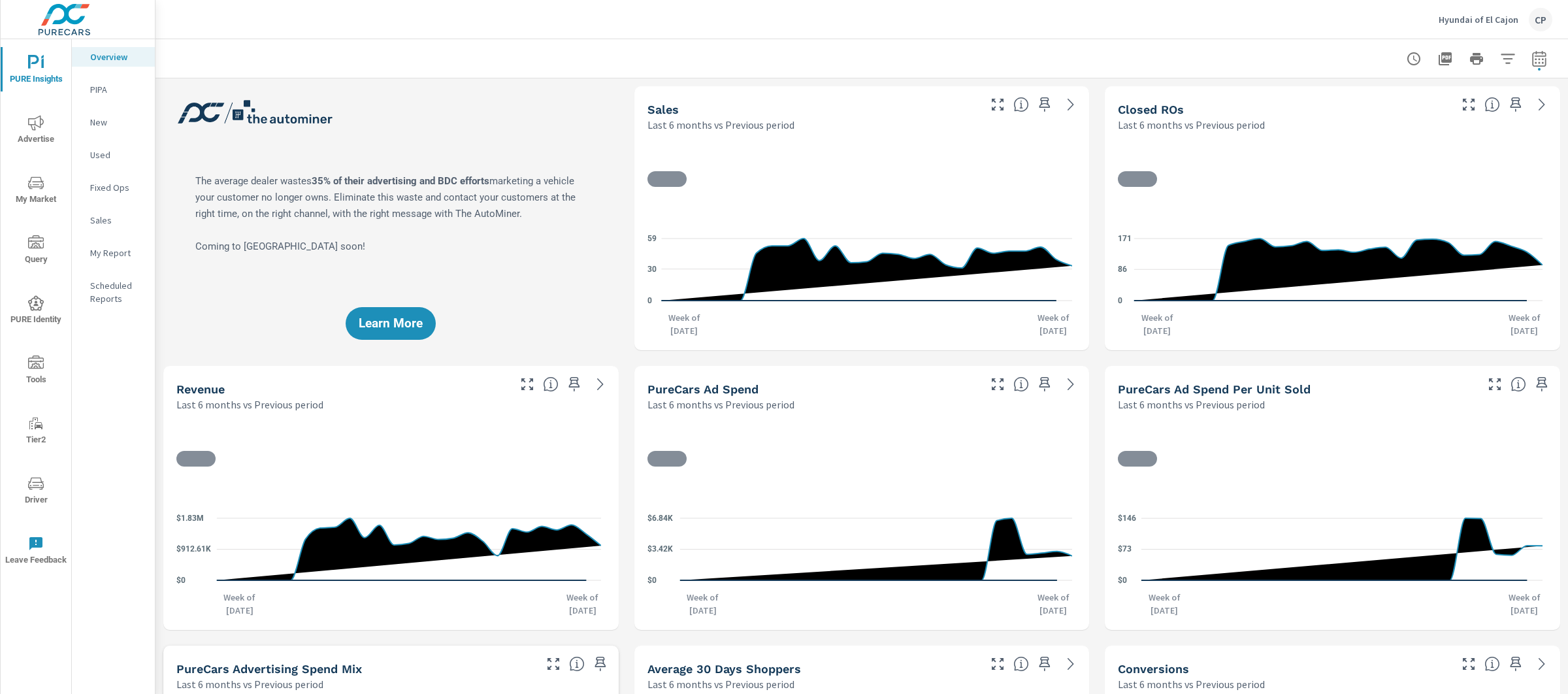
scroll to position [1, 0]
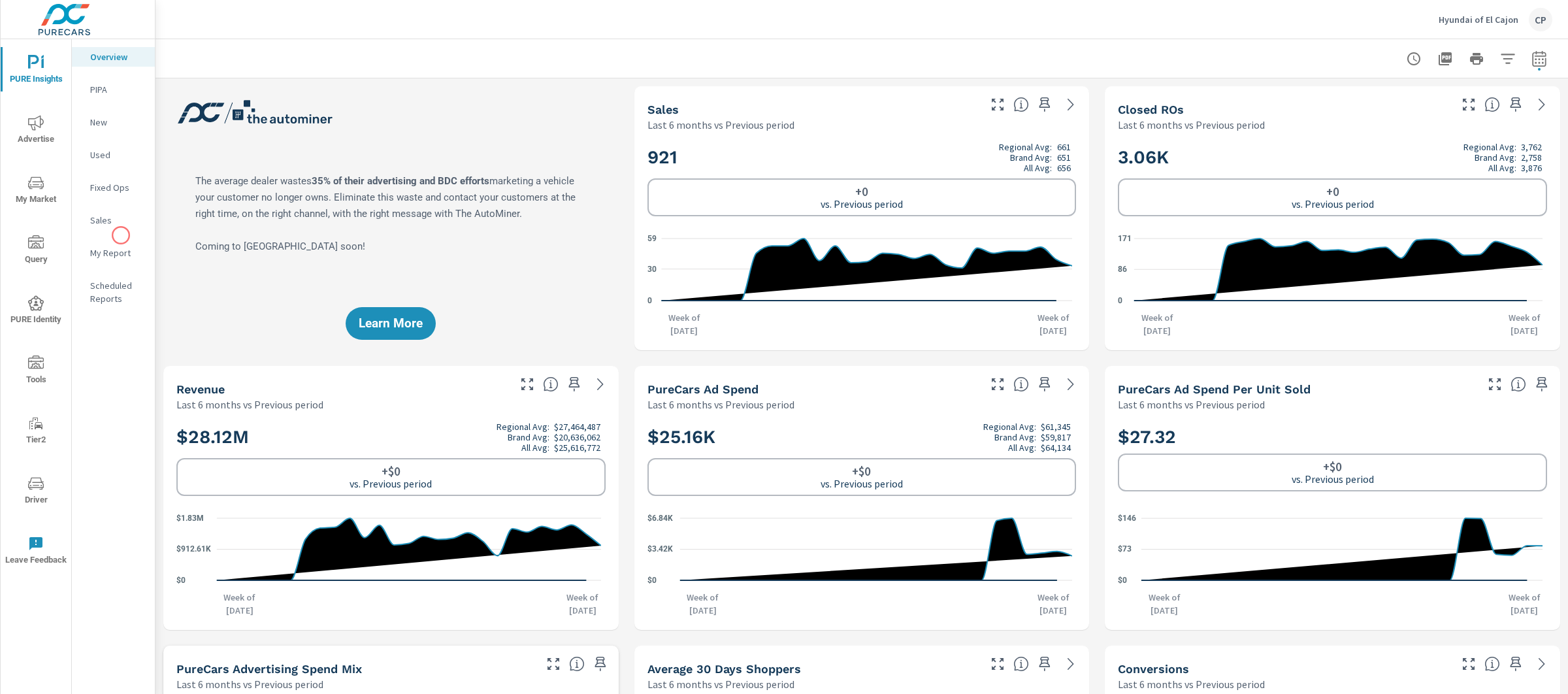
click at [121, 235] on nav "Overview PIPA New Used Fixed Ops Sales My Report Scheduled Reports" at bounding box center [113, 183] width 83 height 288
click at [124, 248] on p "My Report" at bounding box center [117, 252] width 54 height 13
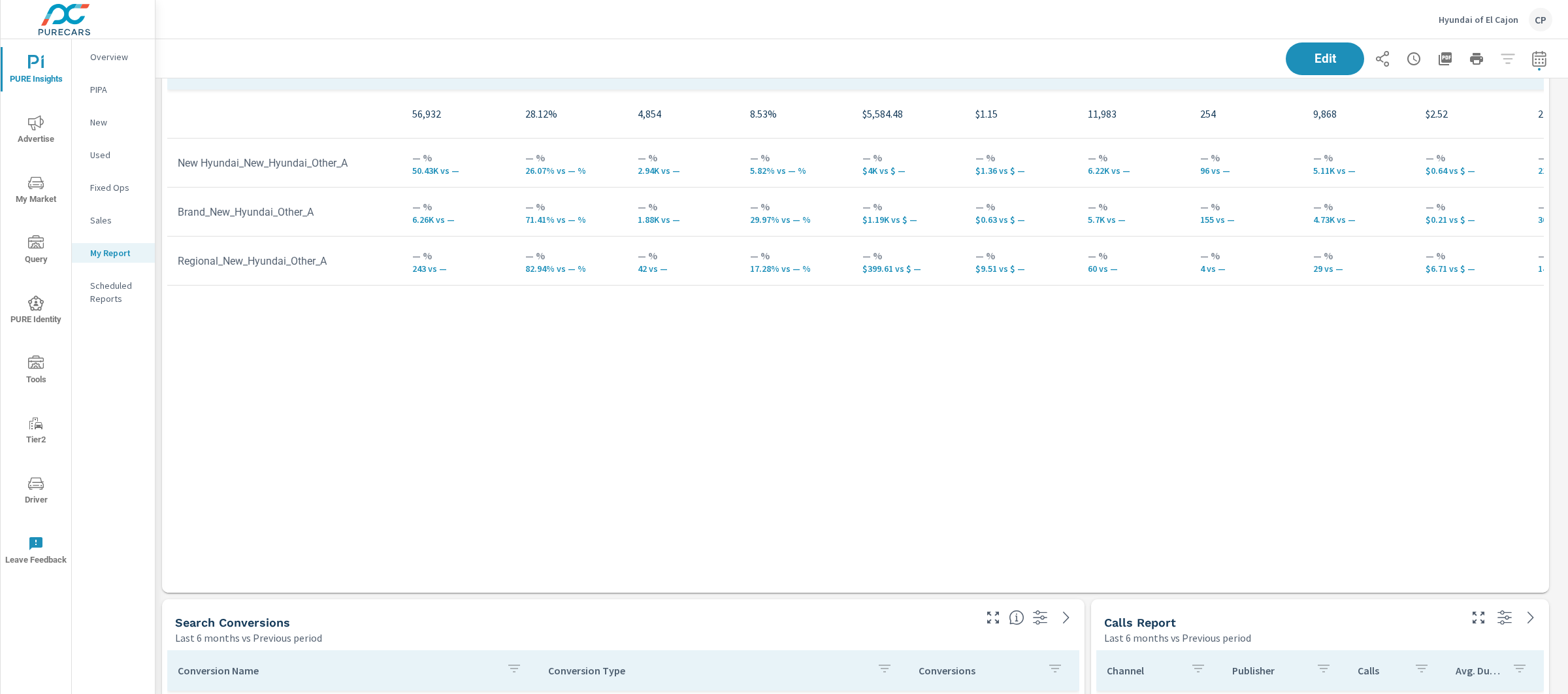
scroll to position [2038, 0]
